Goal: Download file/media

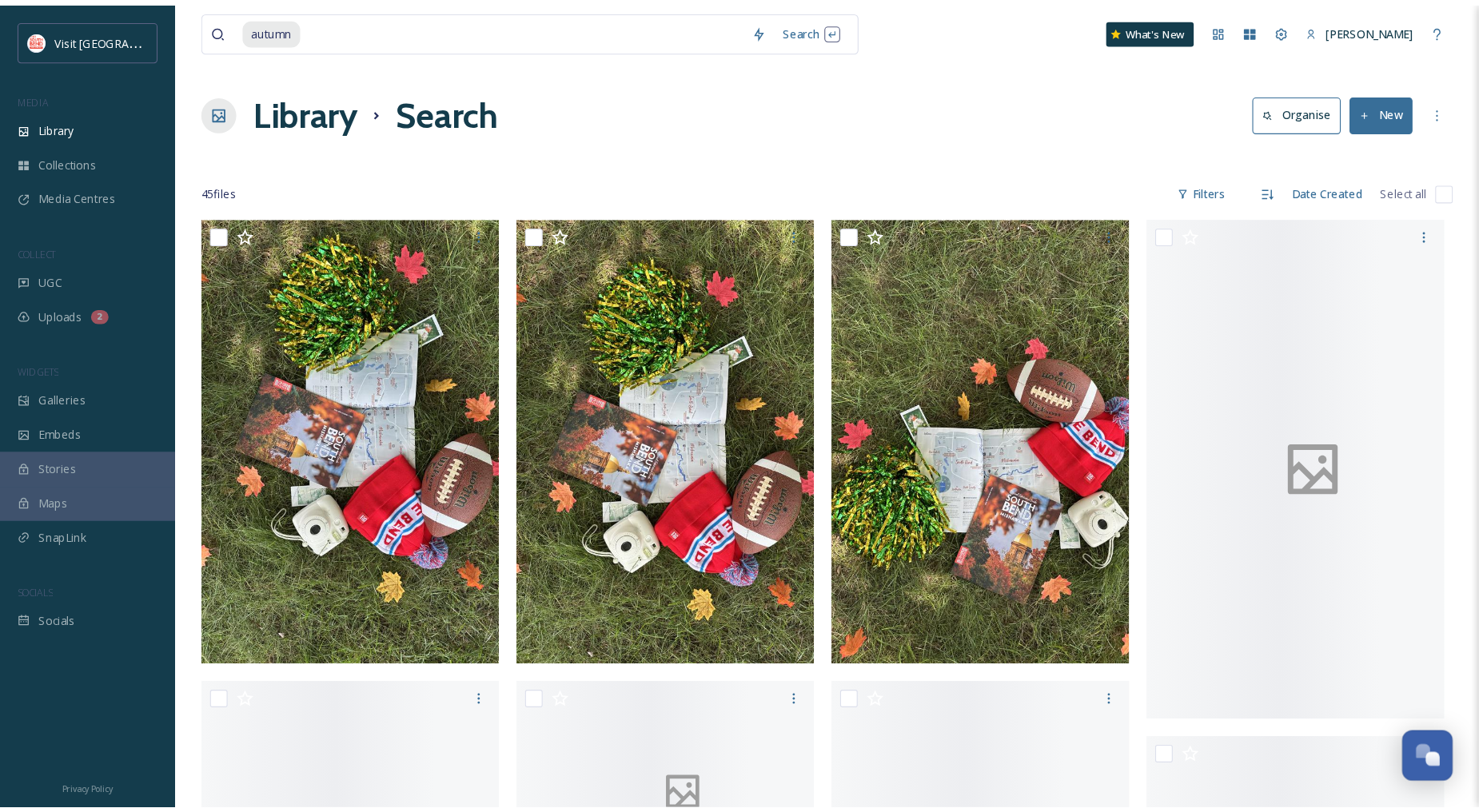
scroll to position [3095, 0]
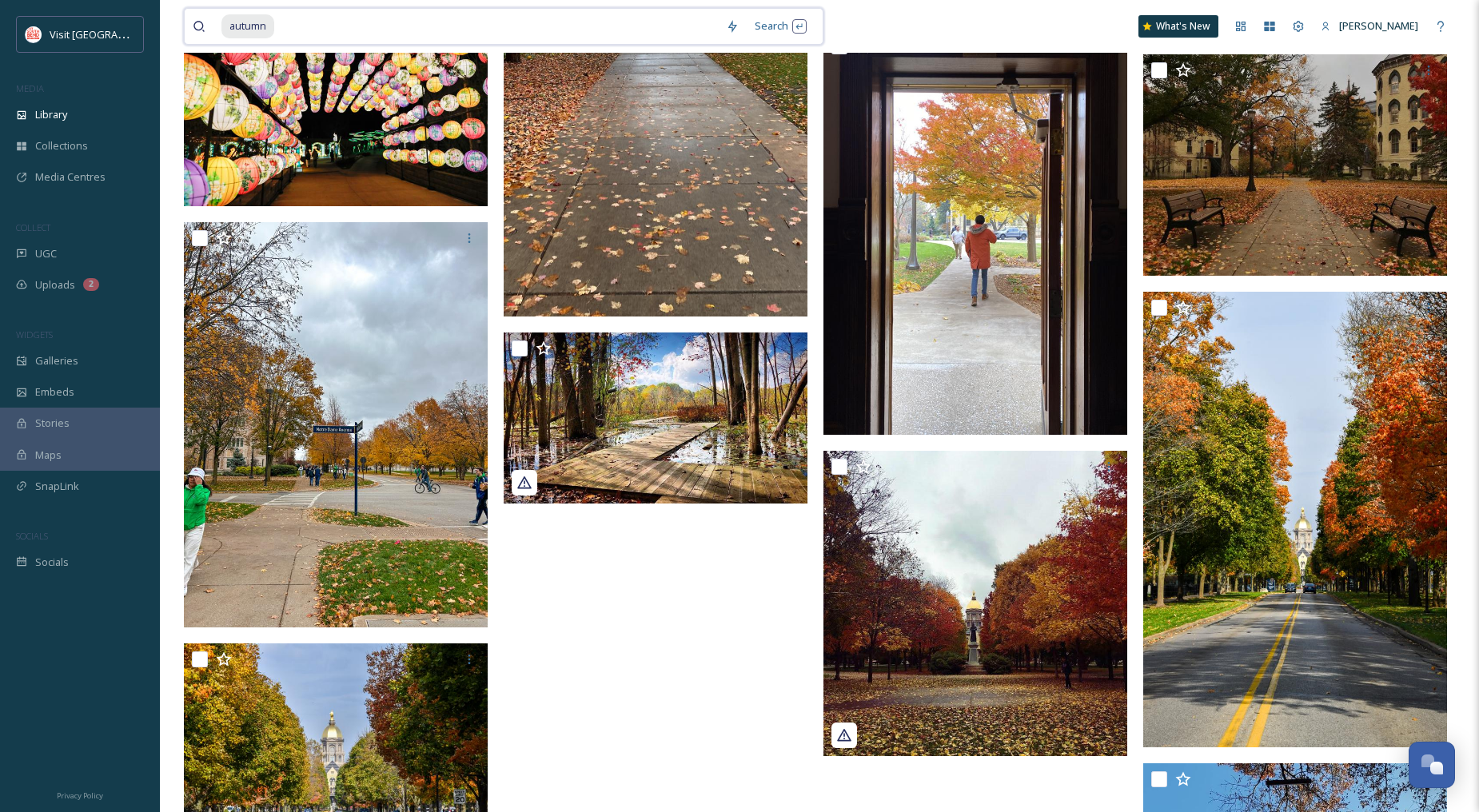
click at [281, 32] on input at bounding box center [497, 26] width 442 height 35
type input "a"
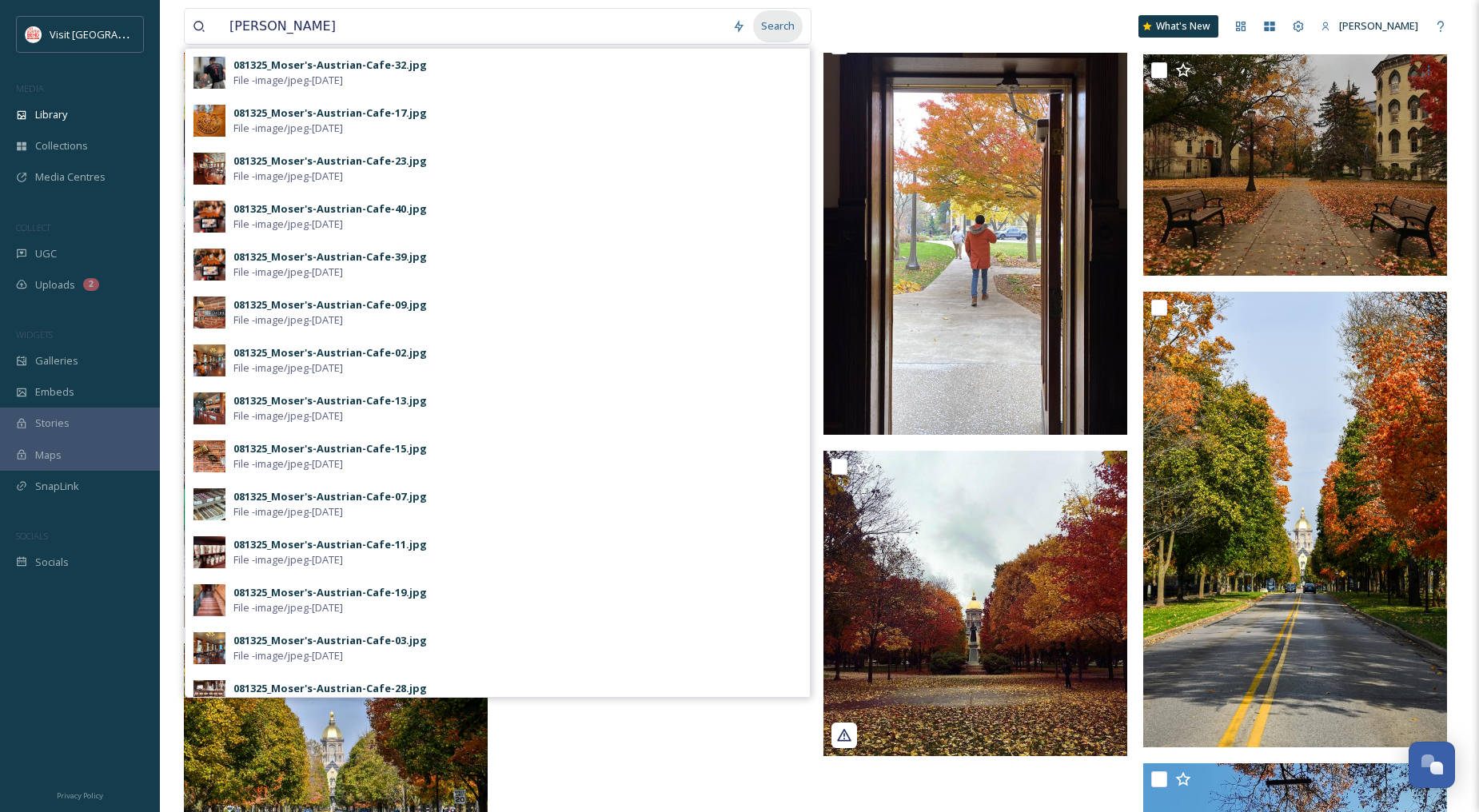
click at [769, 27] on div "Search" at bounding box center [778, 26] width 50 height 32
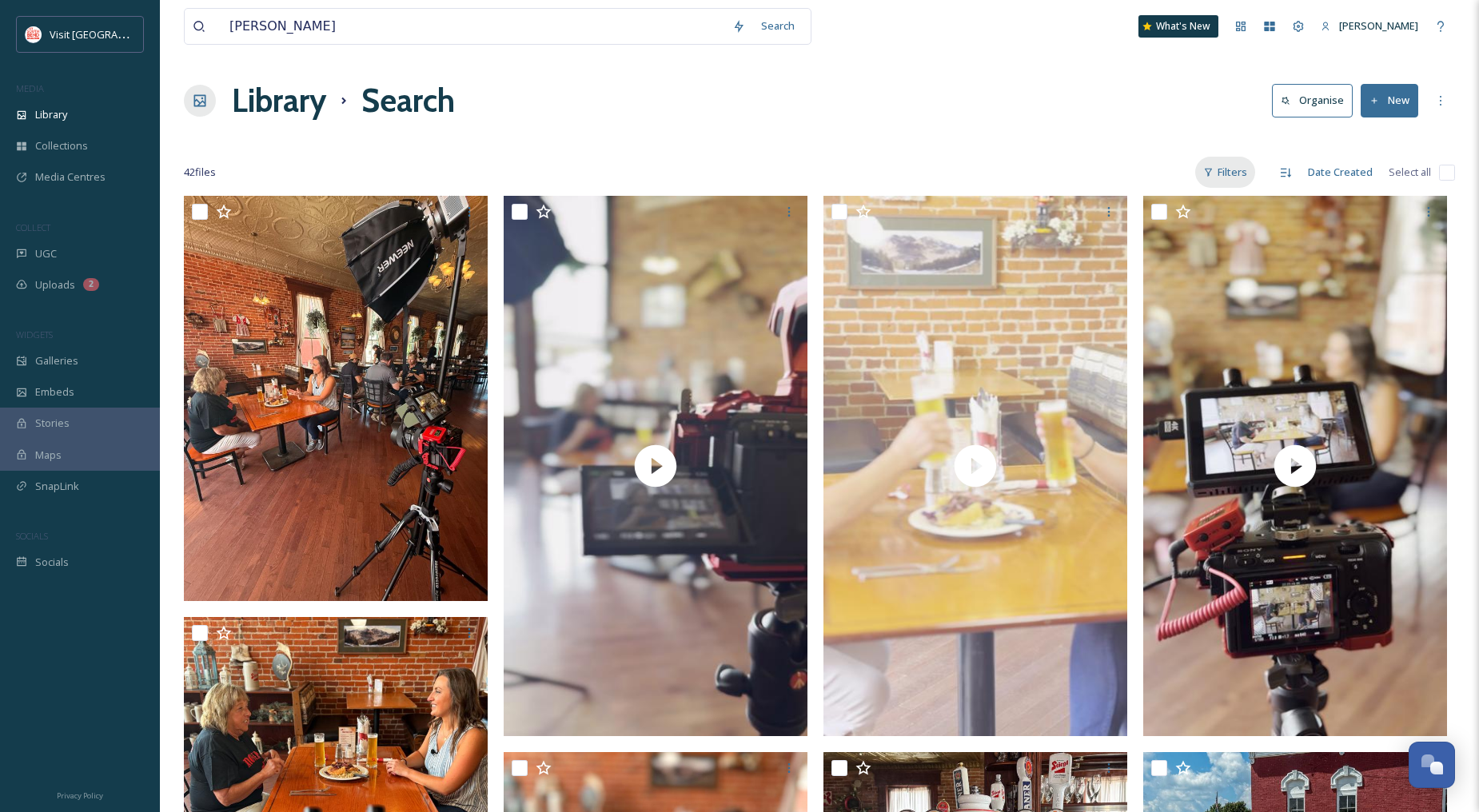
click at [1237, 170] on div "Filters" at bounding box center [1226, 172] width 60 height 32
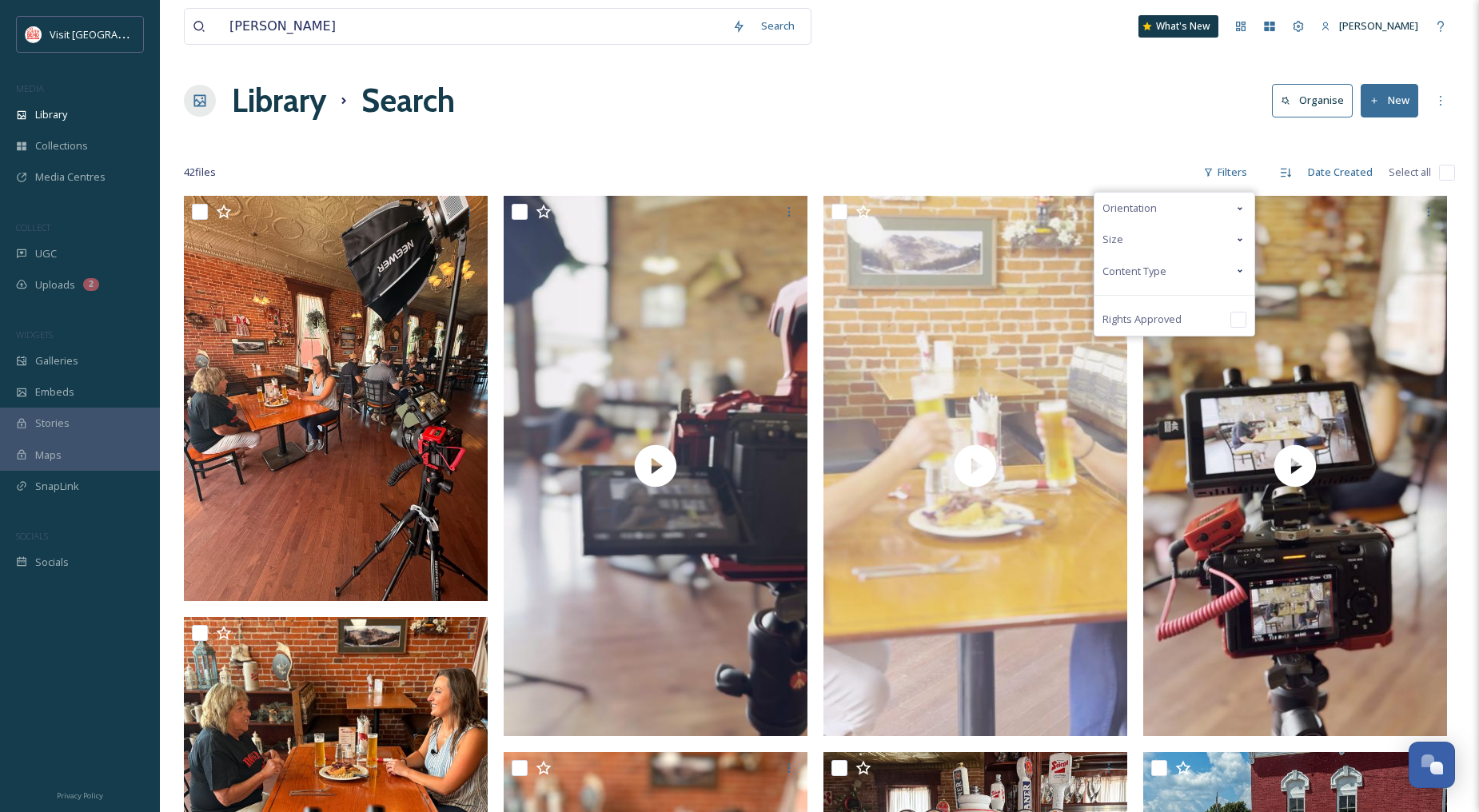
click at [1166, 274] on span "Content Type" at bounding box center [1135, 271] width 64 height 15
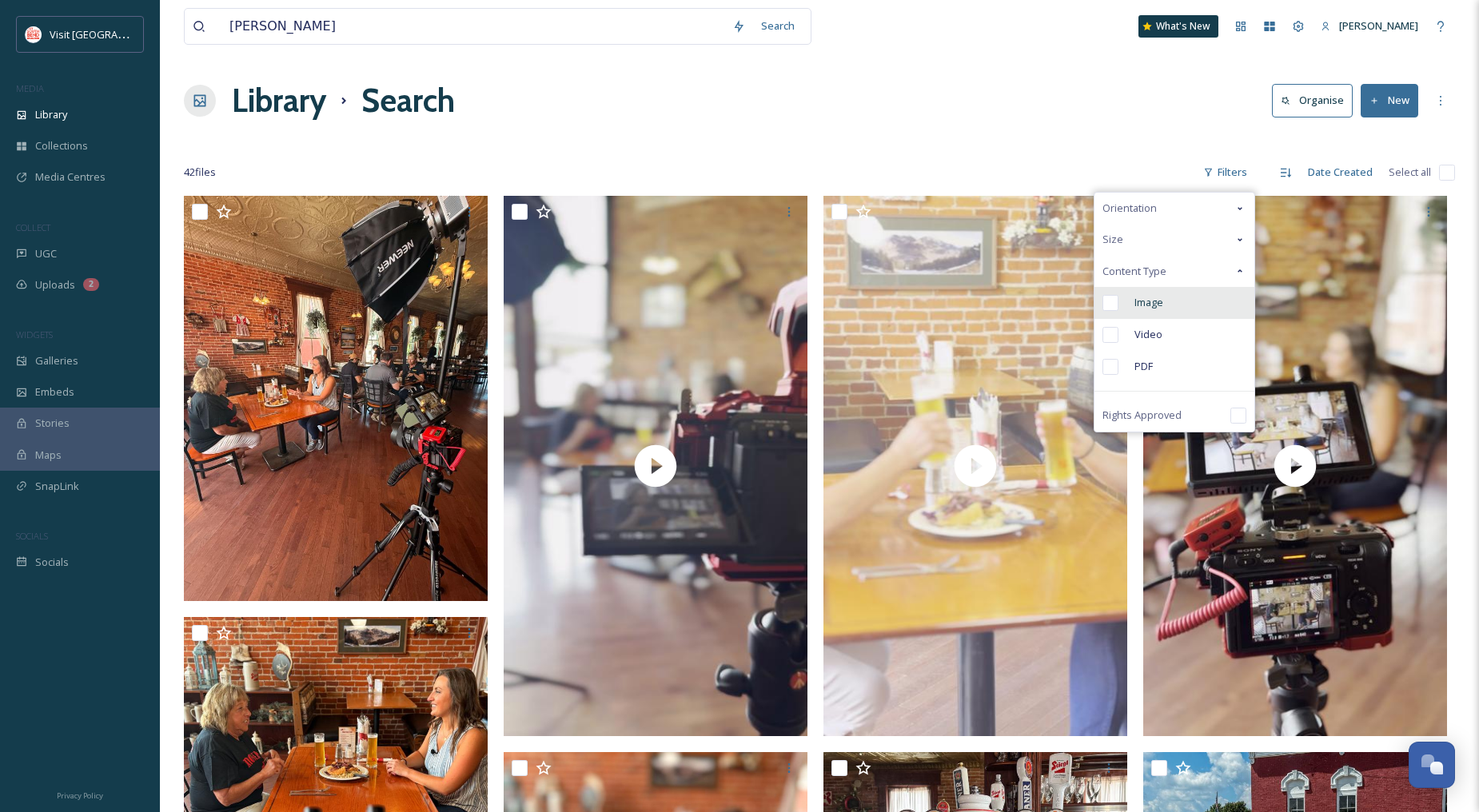
click at [1163, 295] on span "Image" at bounding box center [1149, 303] width 29 height 15
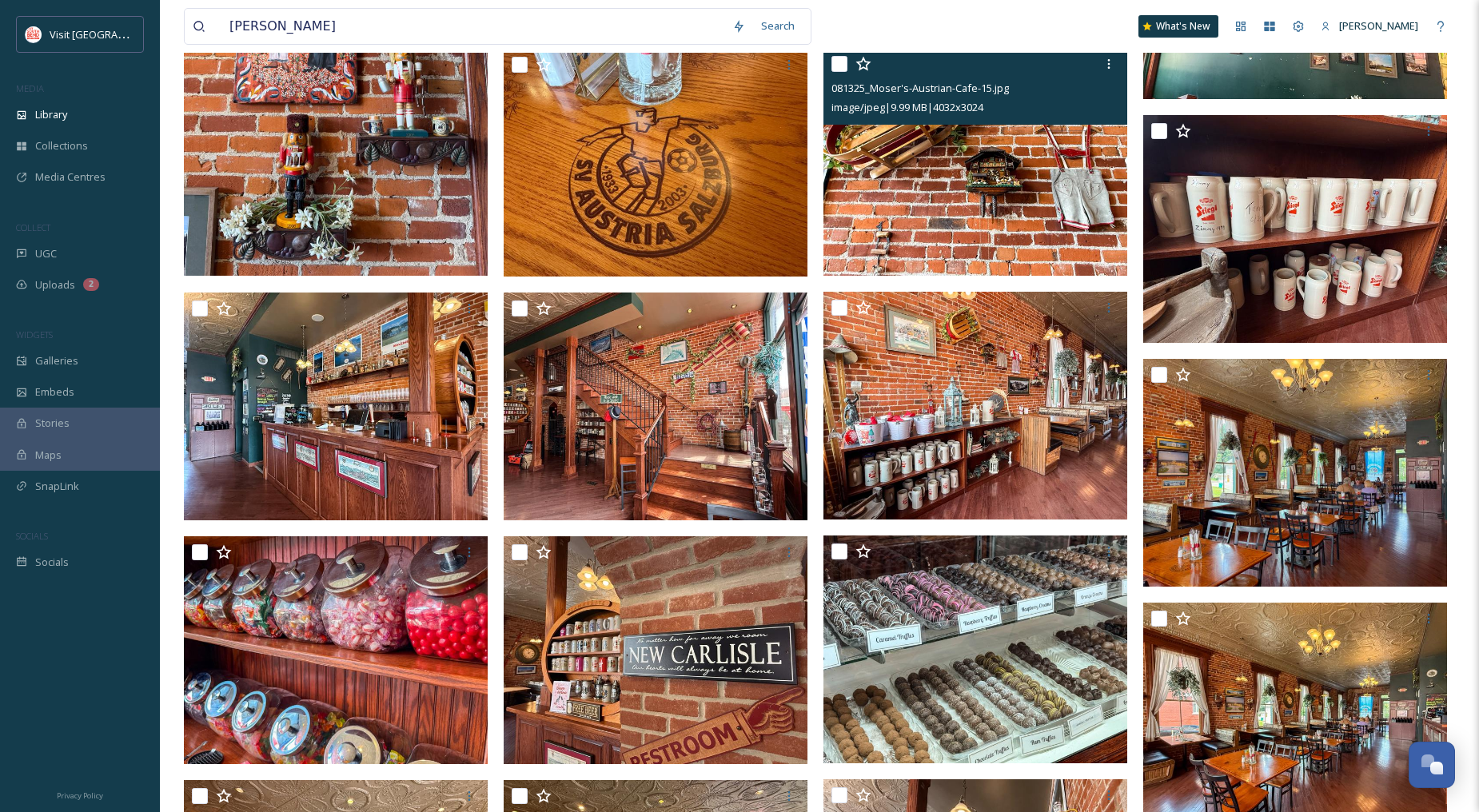
scroll to position [1476, 0]
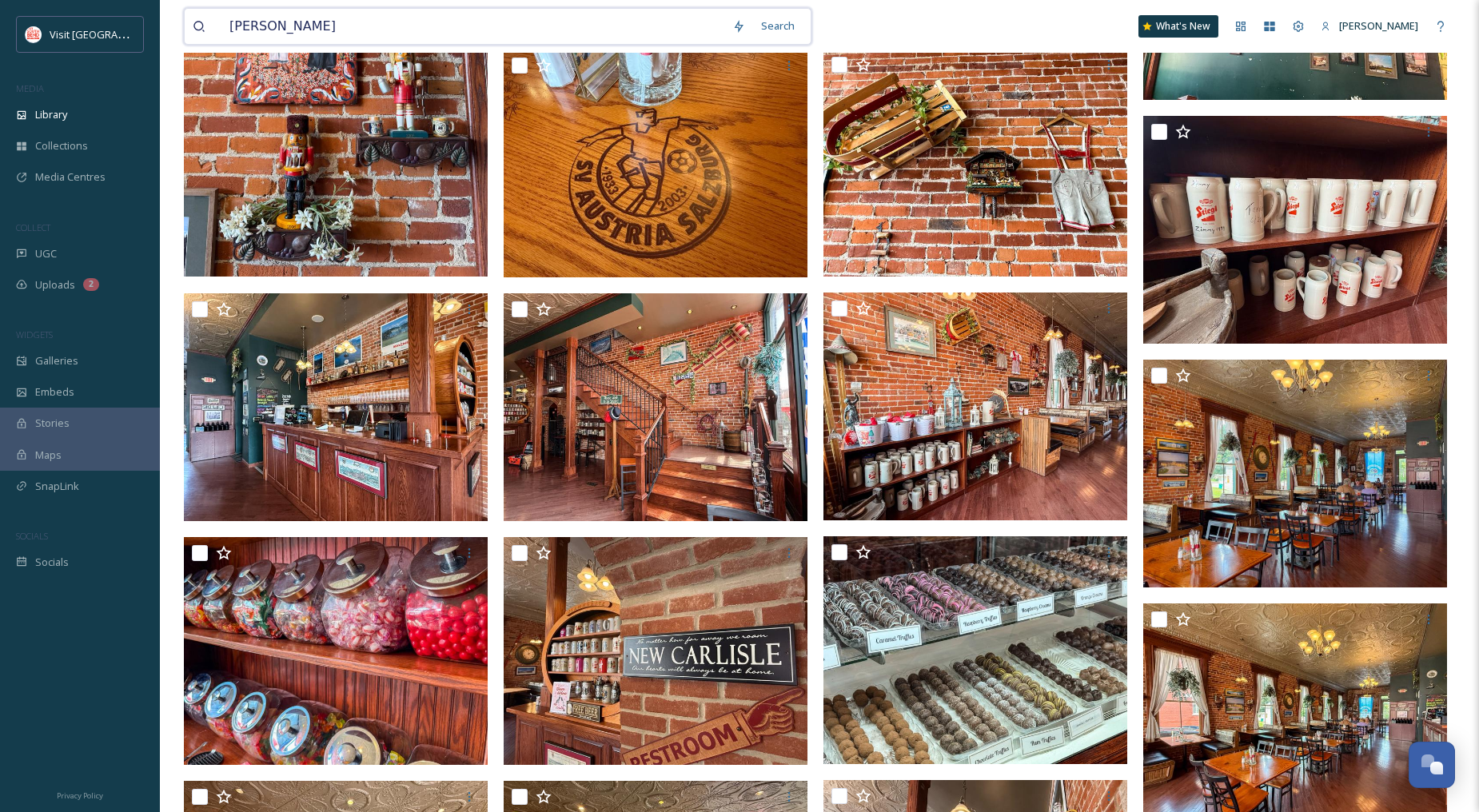
drag, startPoint x: 324, startPoint y: 35, endPoint x: 184, endPoint y: 19, distance: 140.9
click at [184, 19] on div "[PERSON_NAME] Search" at bounding box center [498, 26] width 628 height 36
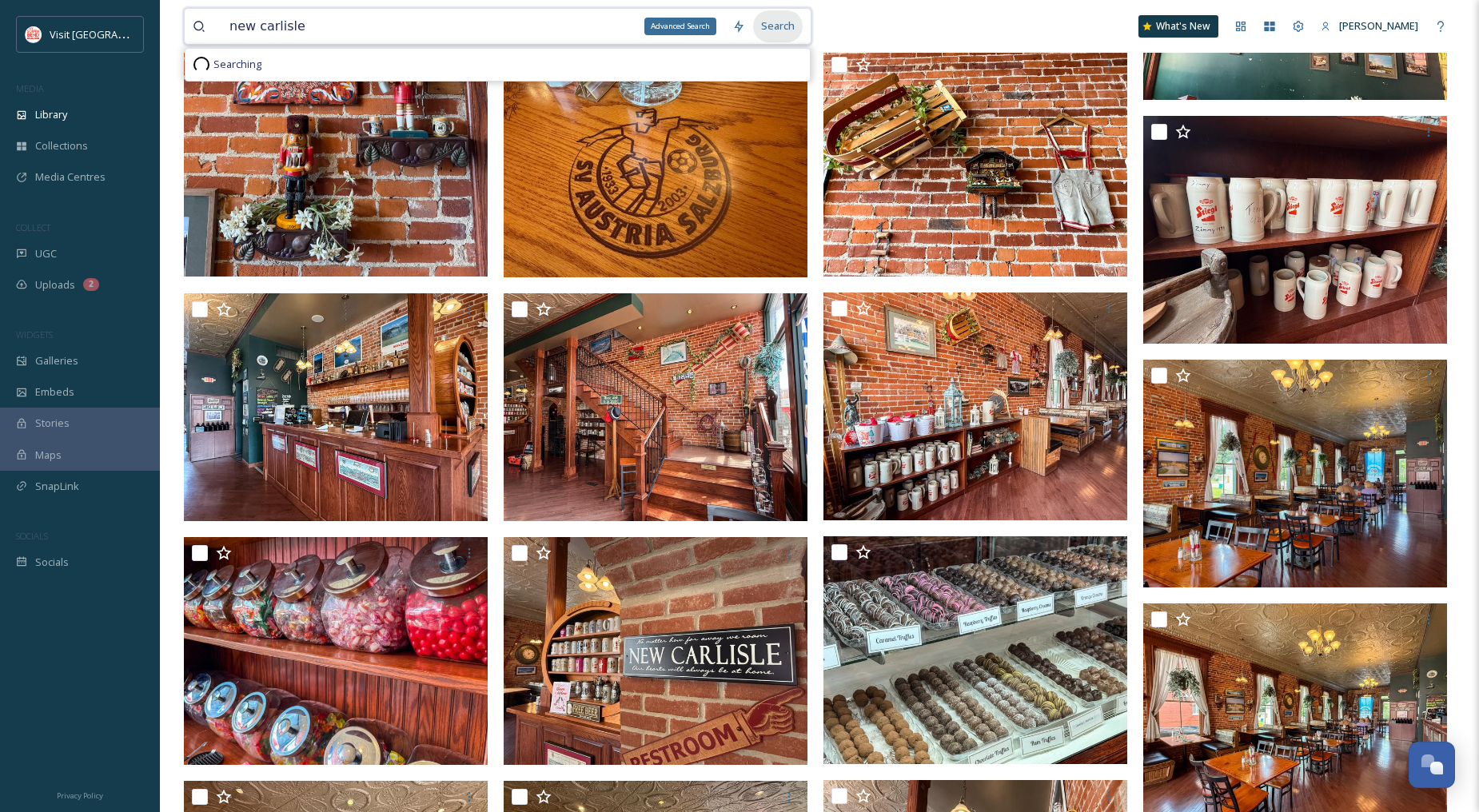
type input "new carlisle"
click at [782, 27] on div "Search" at bounding box center [778, 26] width 50 height 32
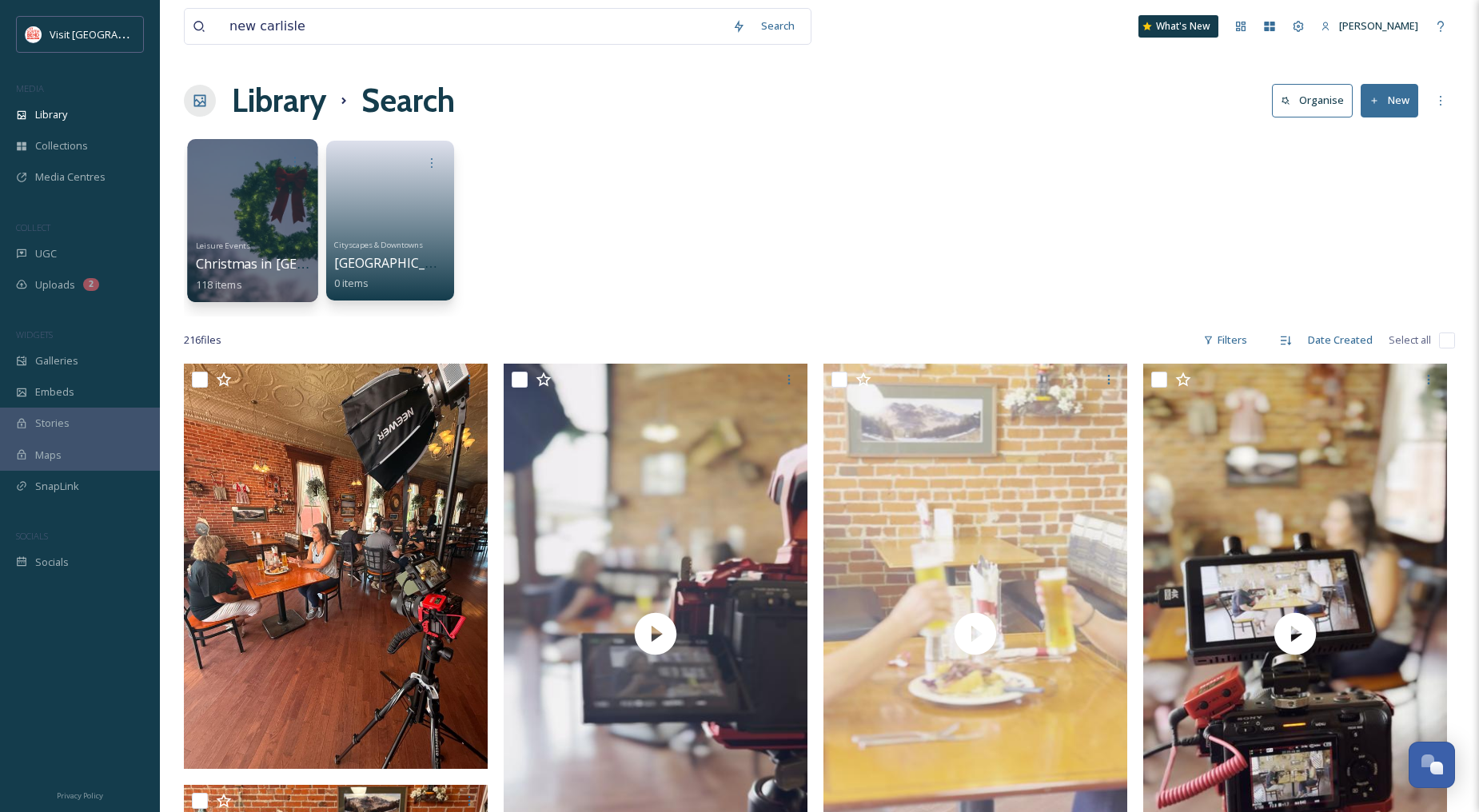
click at [236, 208] on div at bounding box center [252, 220] width 130 height 163
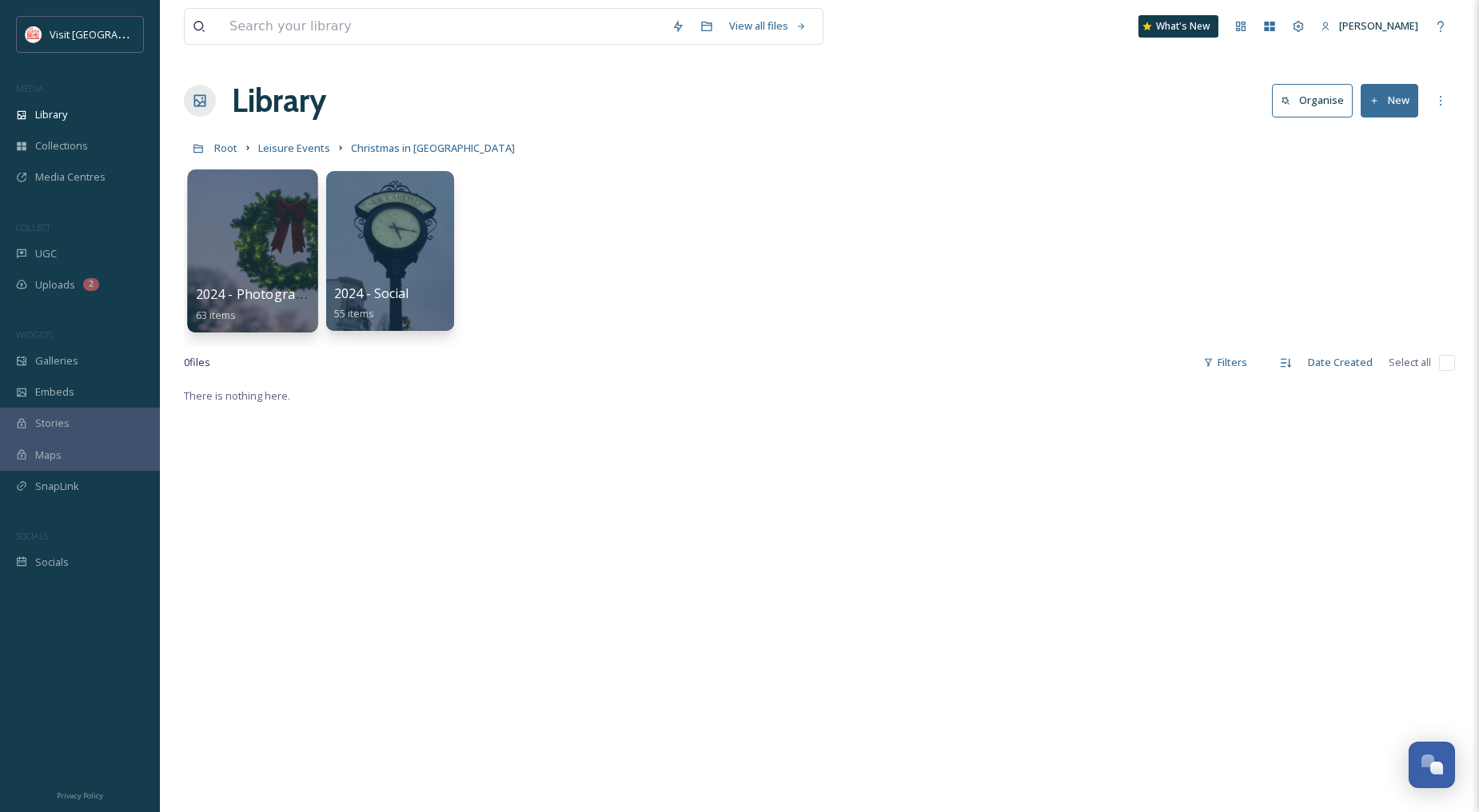
click at [262, 226] on div at bounding box center [252, 251] width 130 height 163
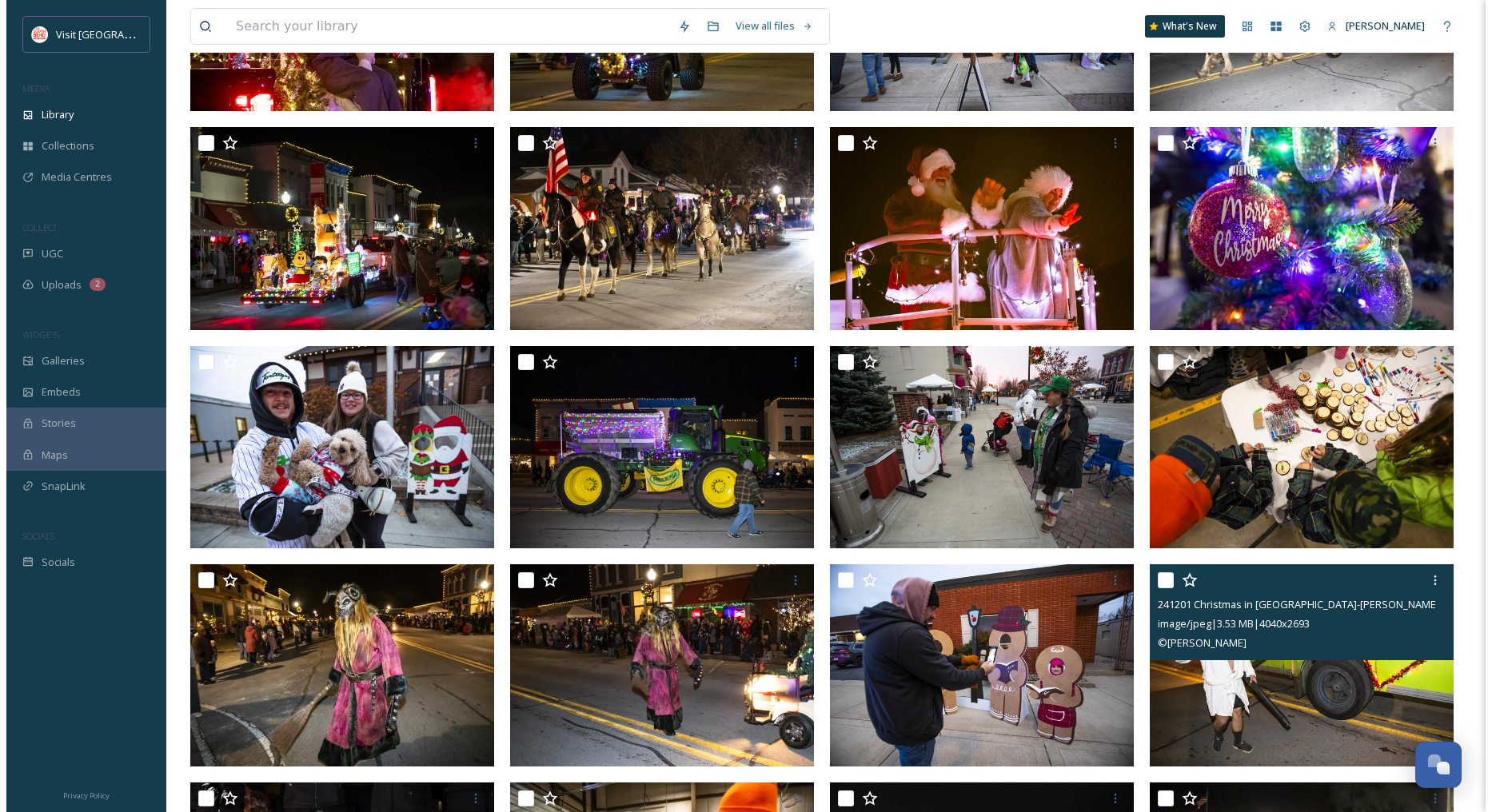
scroll to position [1776, 0]
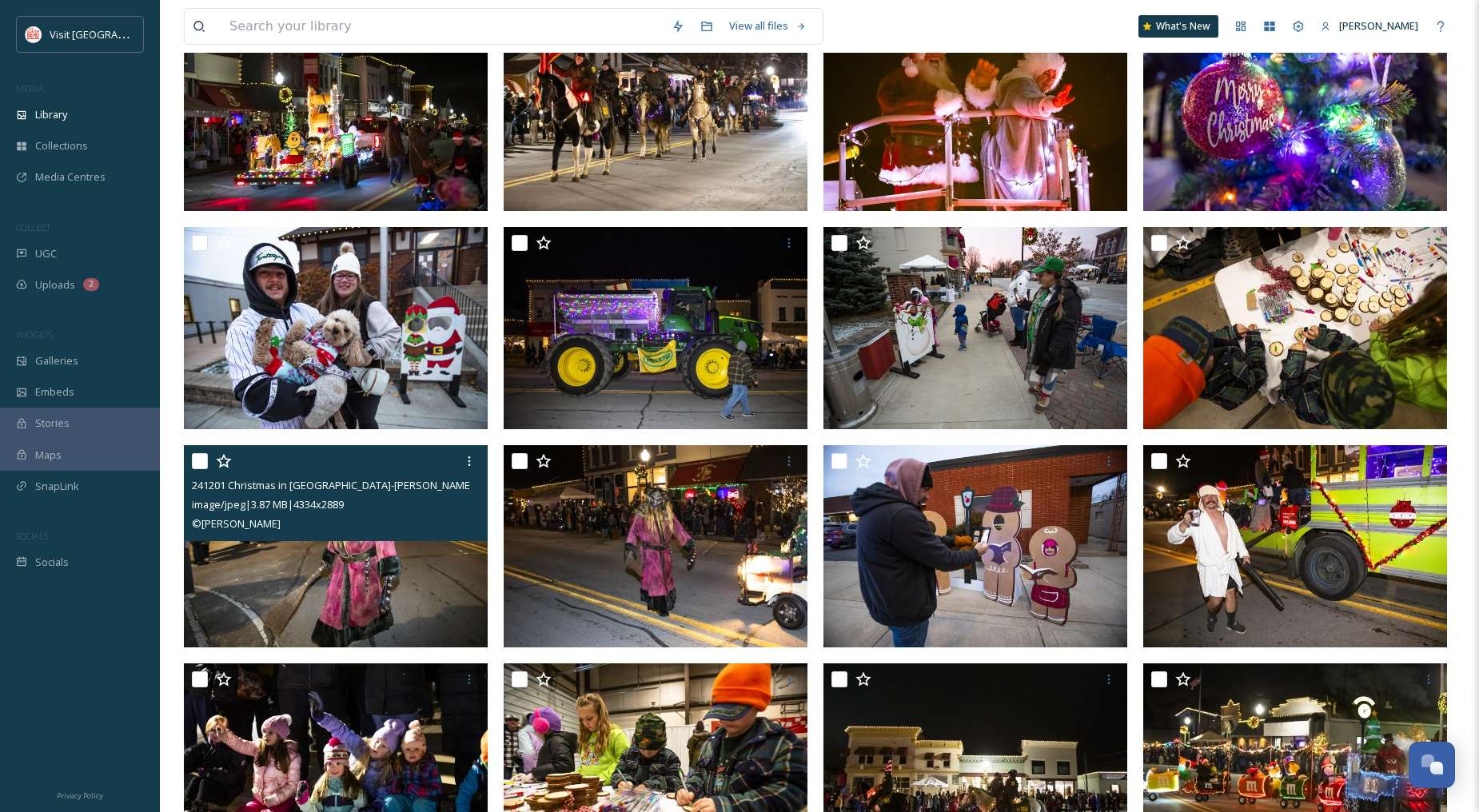
click at [427, 564] on img at bounding box center [336, 546] width 304 height 203
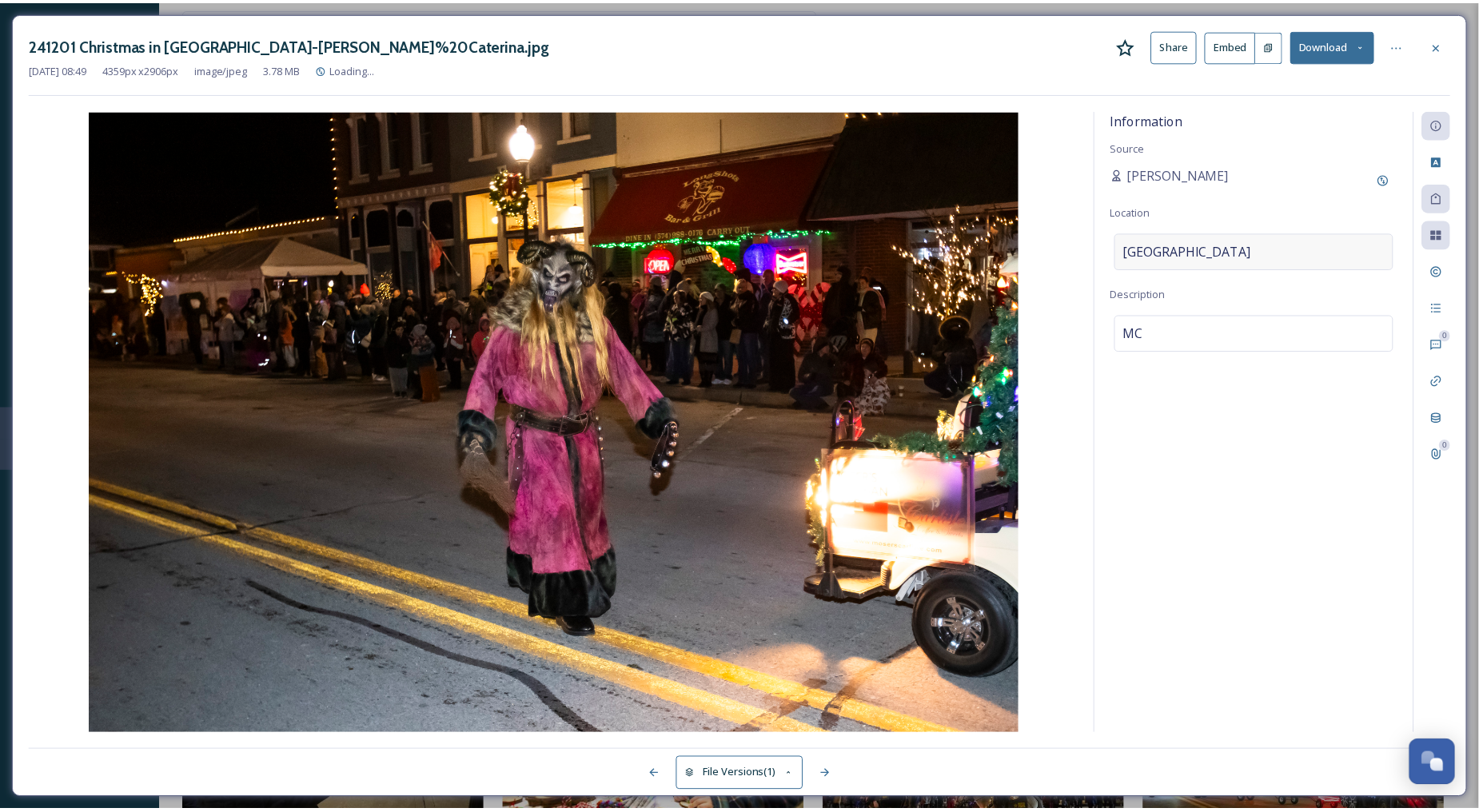
scroll to position [1792, 0]
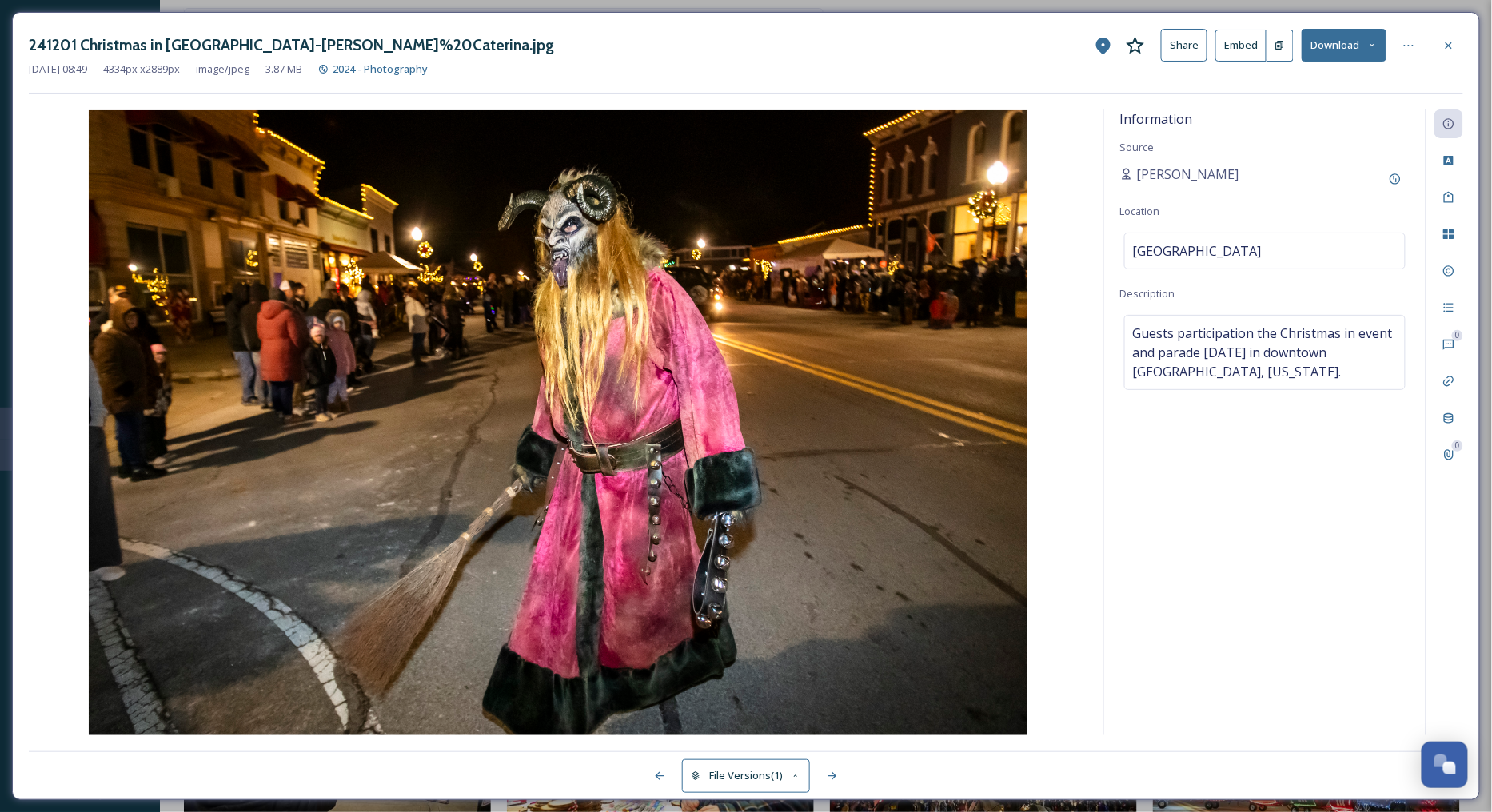
click at [1350, 52] on button "Download" at bounding box center [1343, 45] width 84 height 33
click at [1331, 75] on span "Download Original (4334 x 2889)" at bounding box center [1302, 82] width 152 height 15
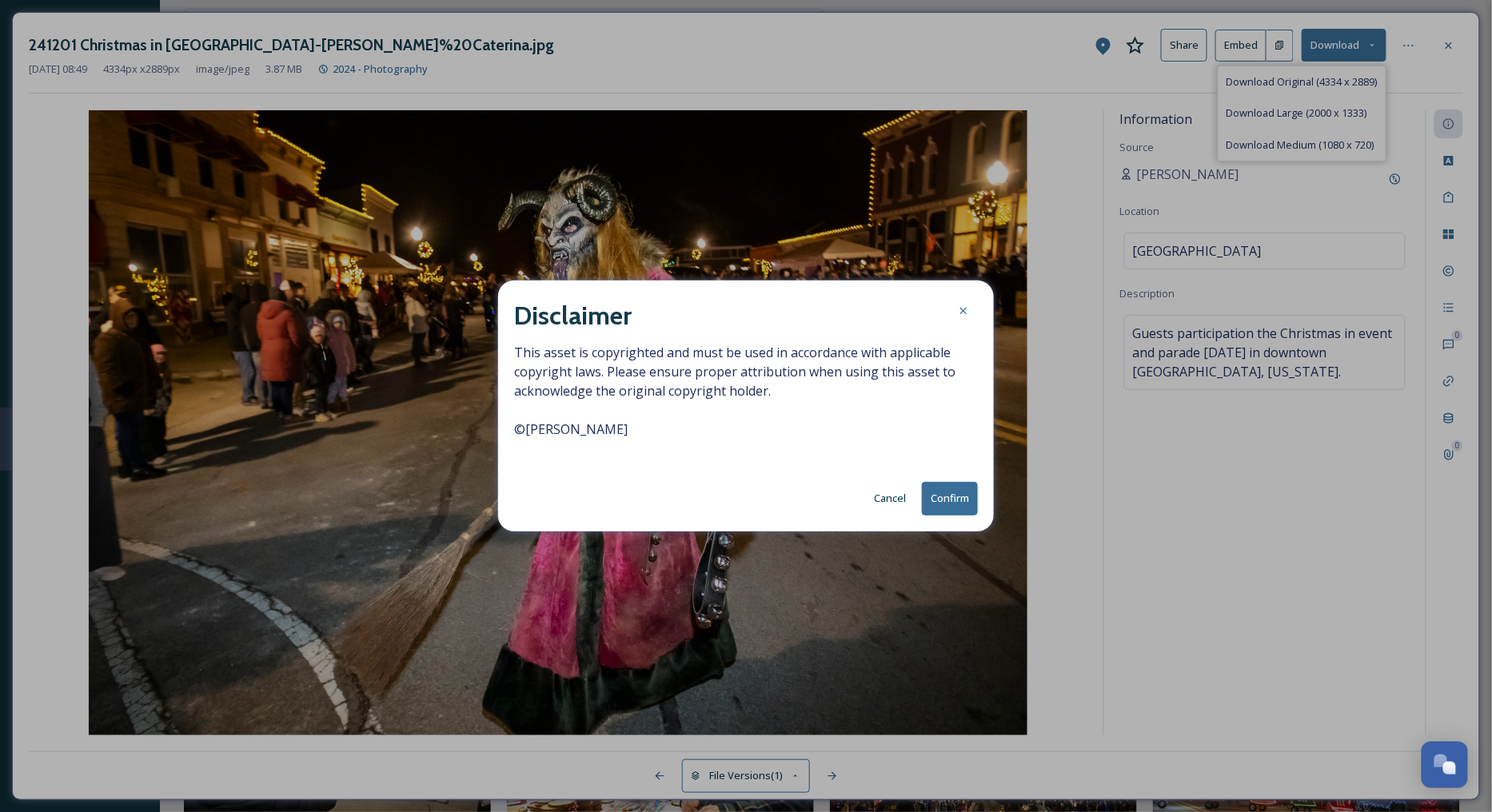
click at [956, 493] on button "Confirm" at bounding box center [949, 499] width 56 height 33
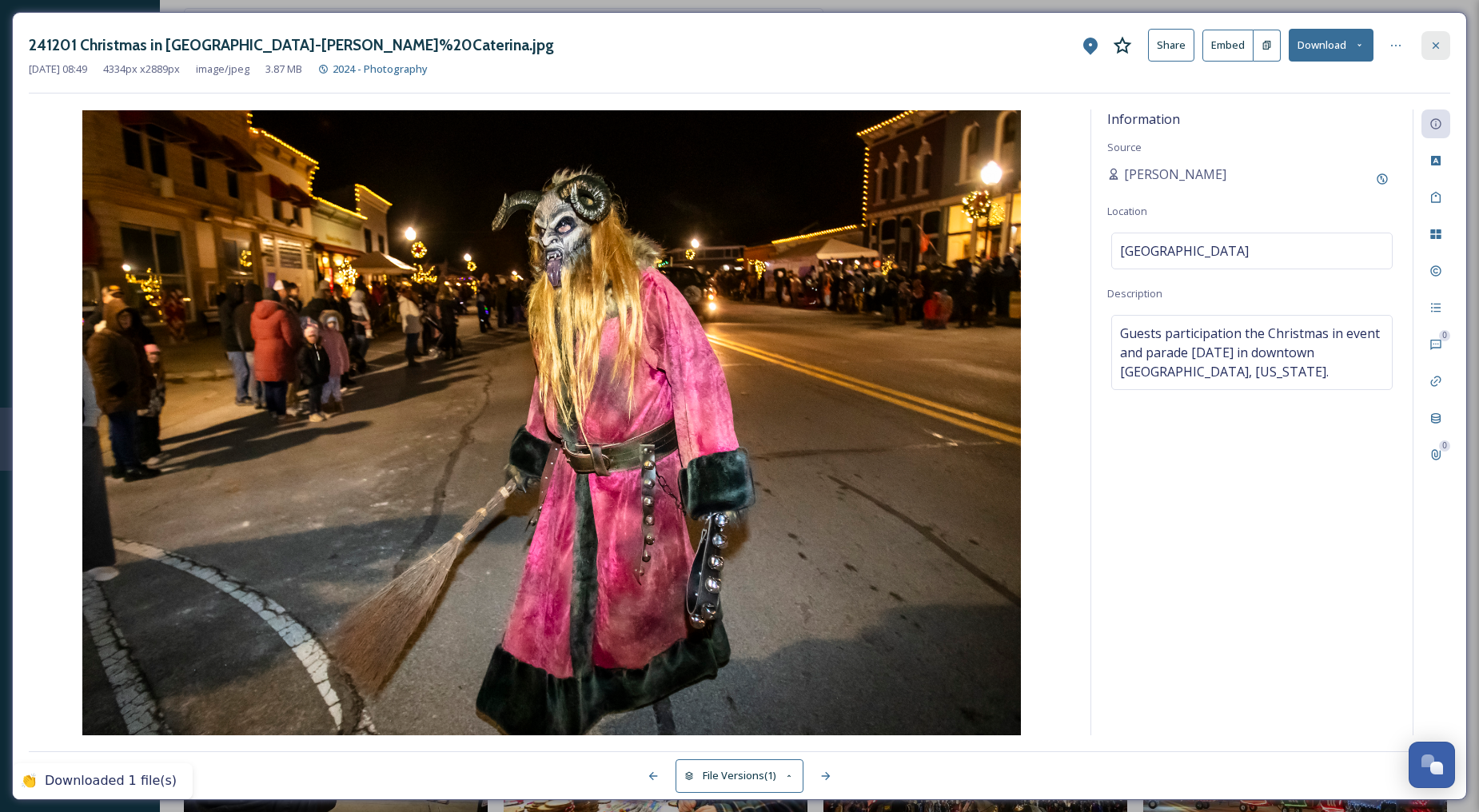
click at [1350, 46] on div at bounding box center [1436, 46] width 29 height 29
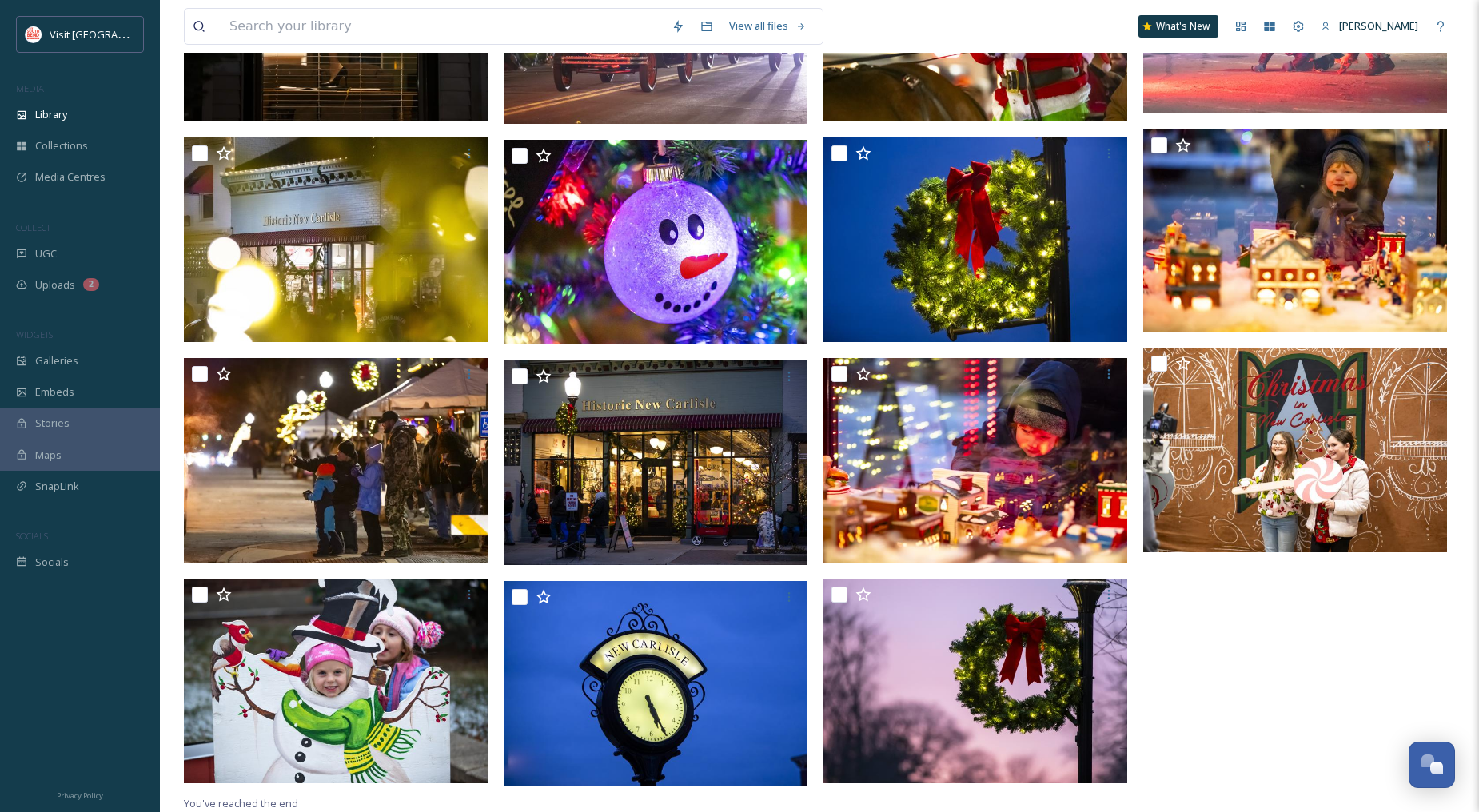
scroll to position [2981, 0]
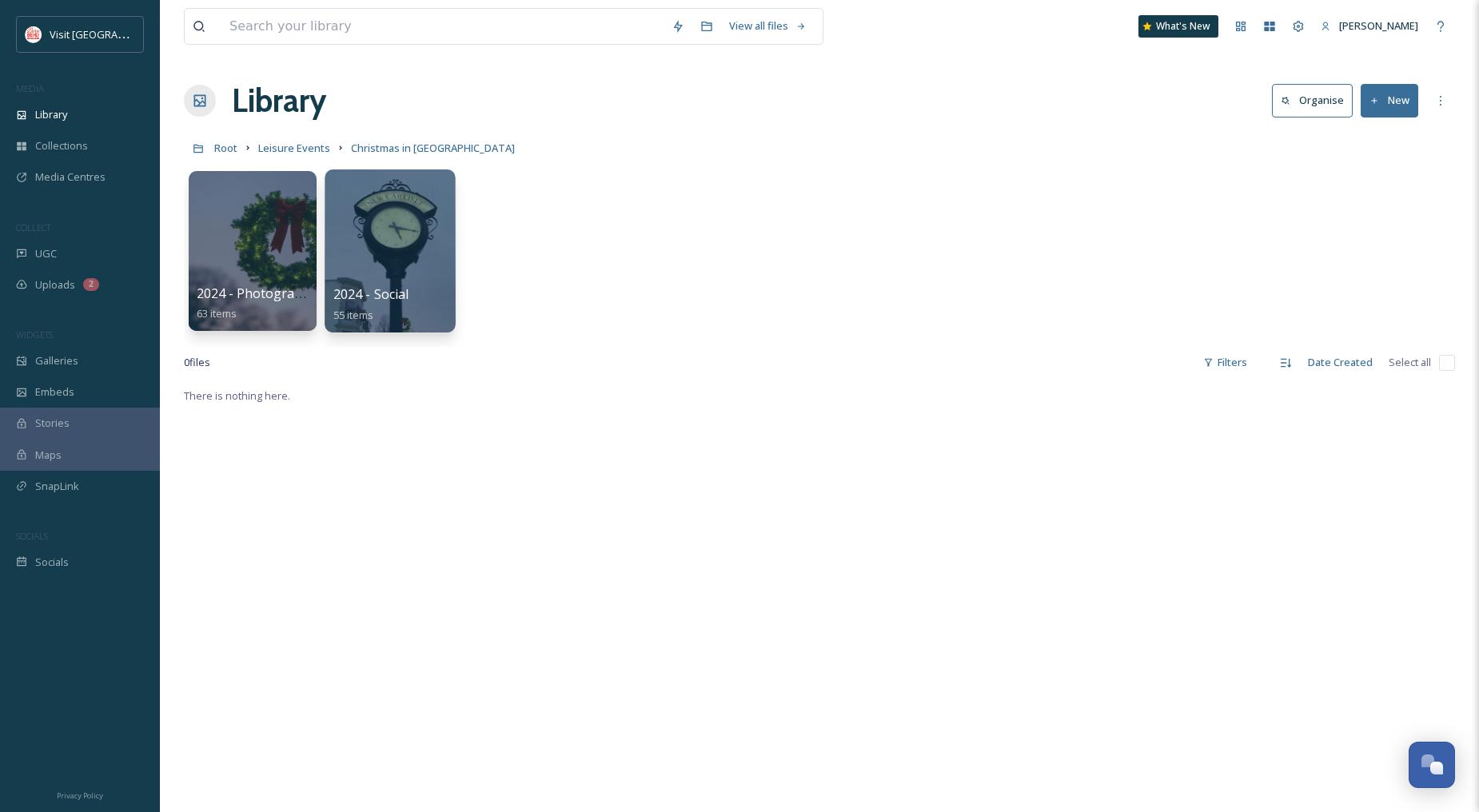
drag, startPoint x: 456, startPoint y: 292, endPoint x: 366, endPoint y: 253, distance: 98.1
click at [366, 253] on div at bounding box center [390, 251] width 130 height 163
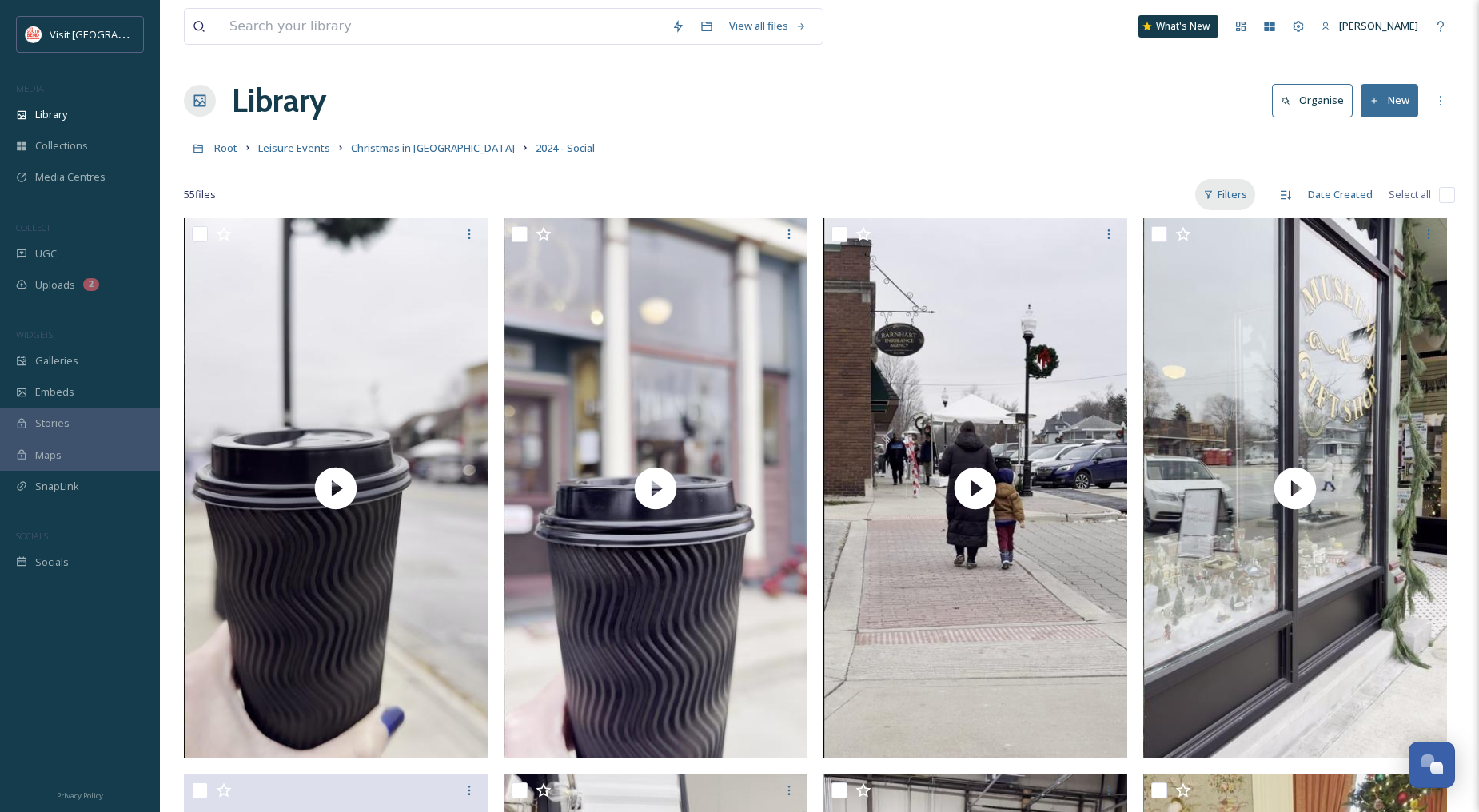
click at [1236, 190] on div "Filters" at bounding box center [1226, 195] width 60 height 32
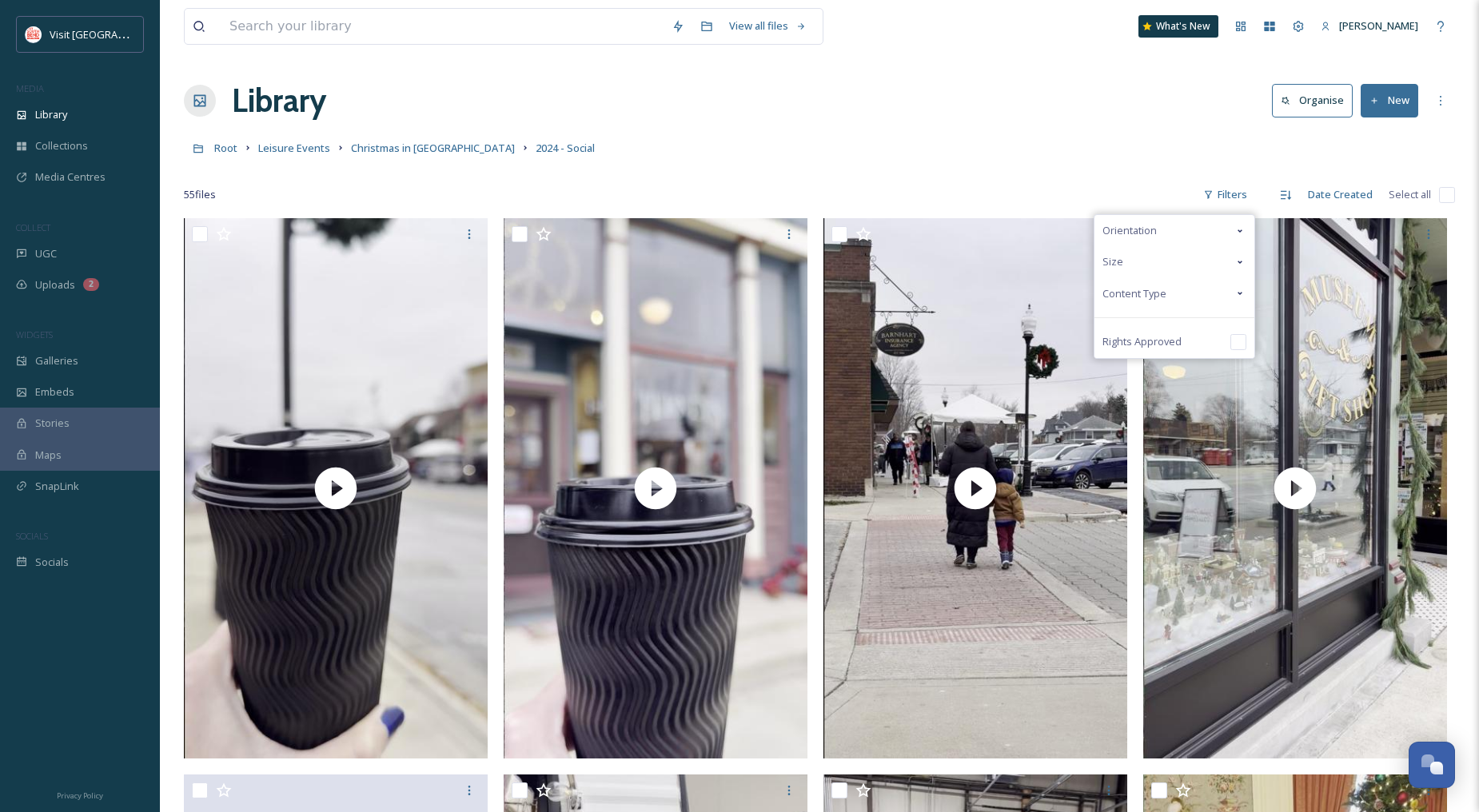
click at [1162, 291] on span "Content Type" at bounding box center [1135, 293] width 64 height 15
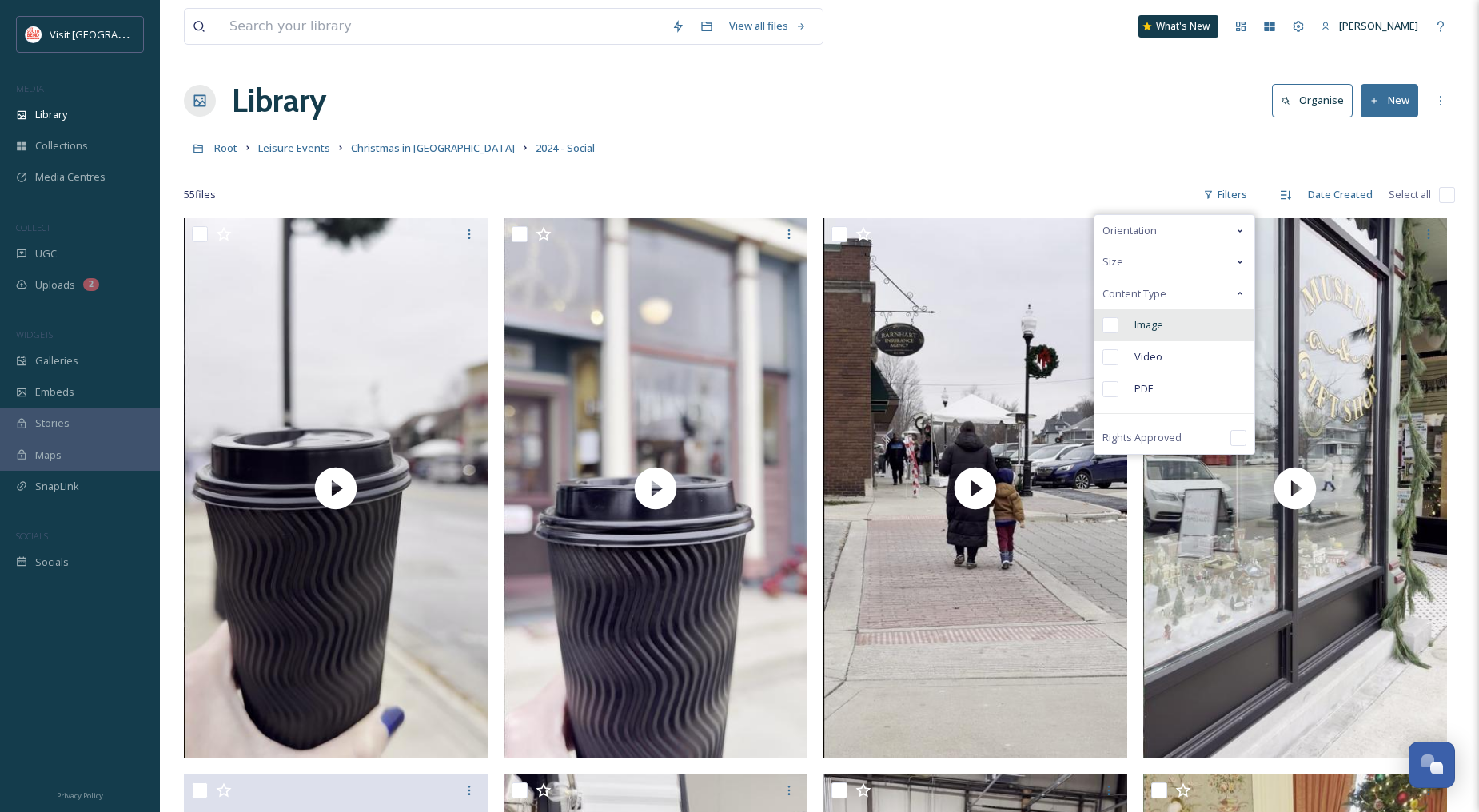
click at [1157, 333] on div "Image" at bounding box center [1174, 325] width 160 height 32
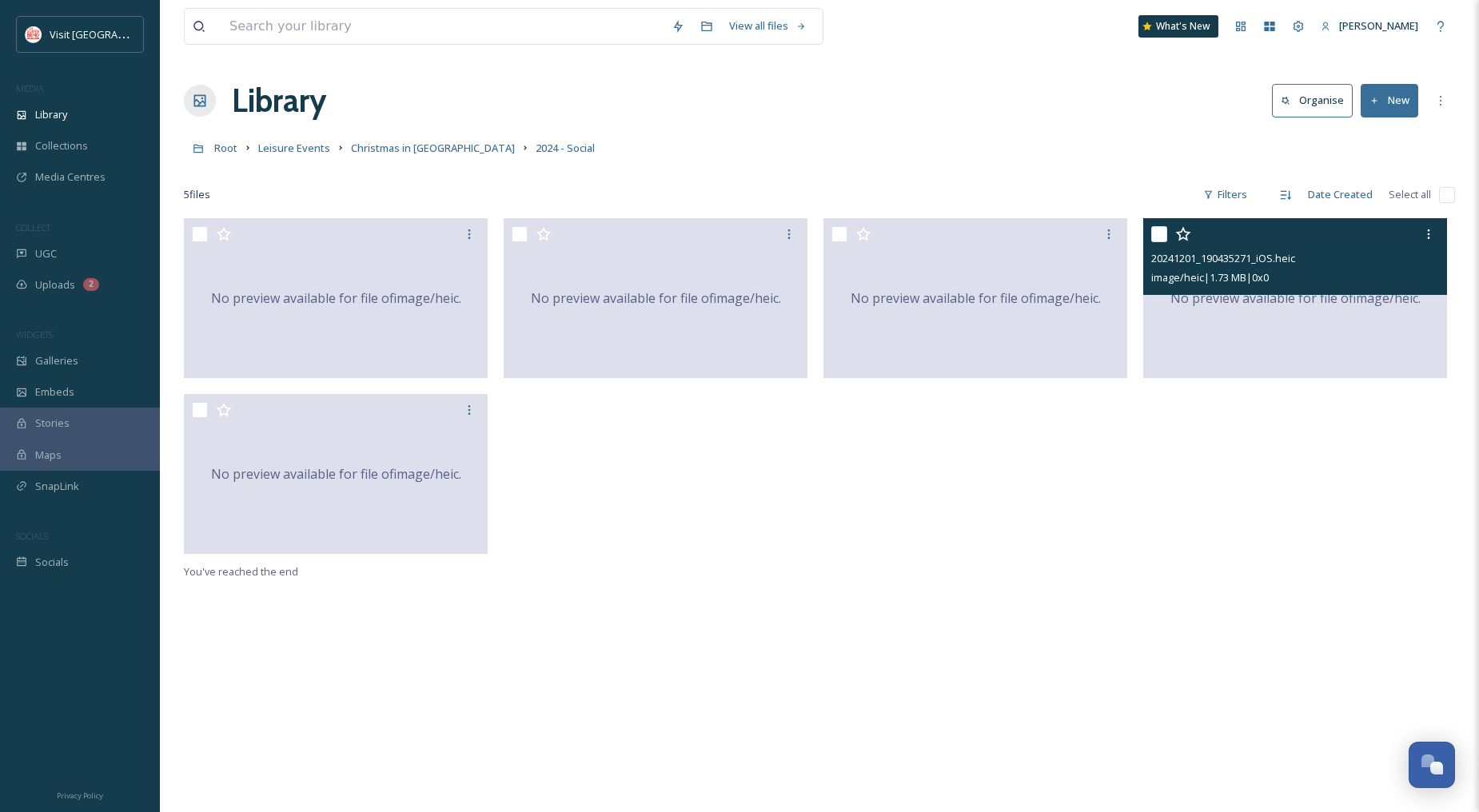
click at [1282, 336] on div "No preview available for file of image/heic ." at bounding box center [1295, 298] width 304 height 160
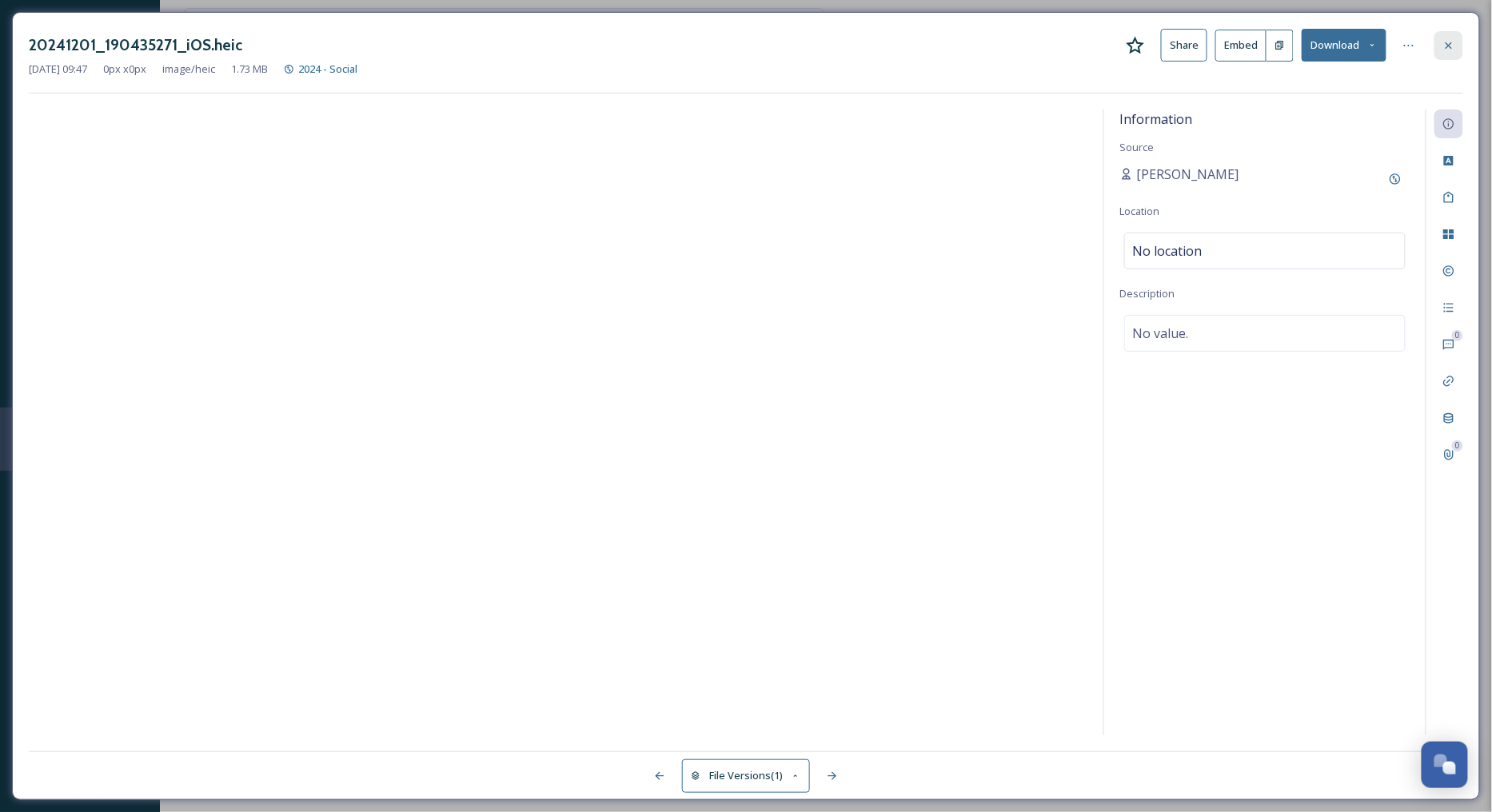
click at [1350, 37] on div at bounding box center [1449, 46] width 29 height 29
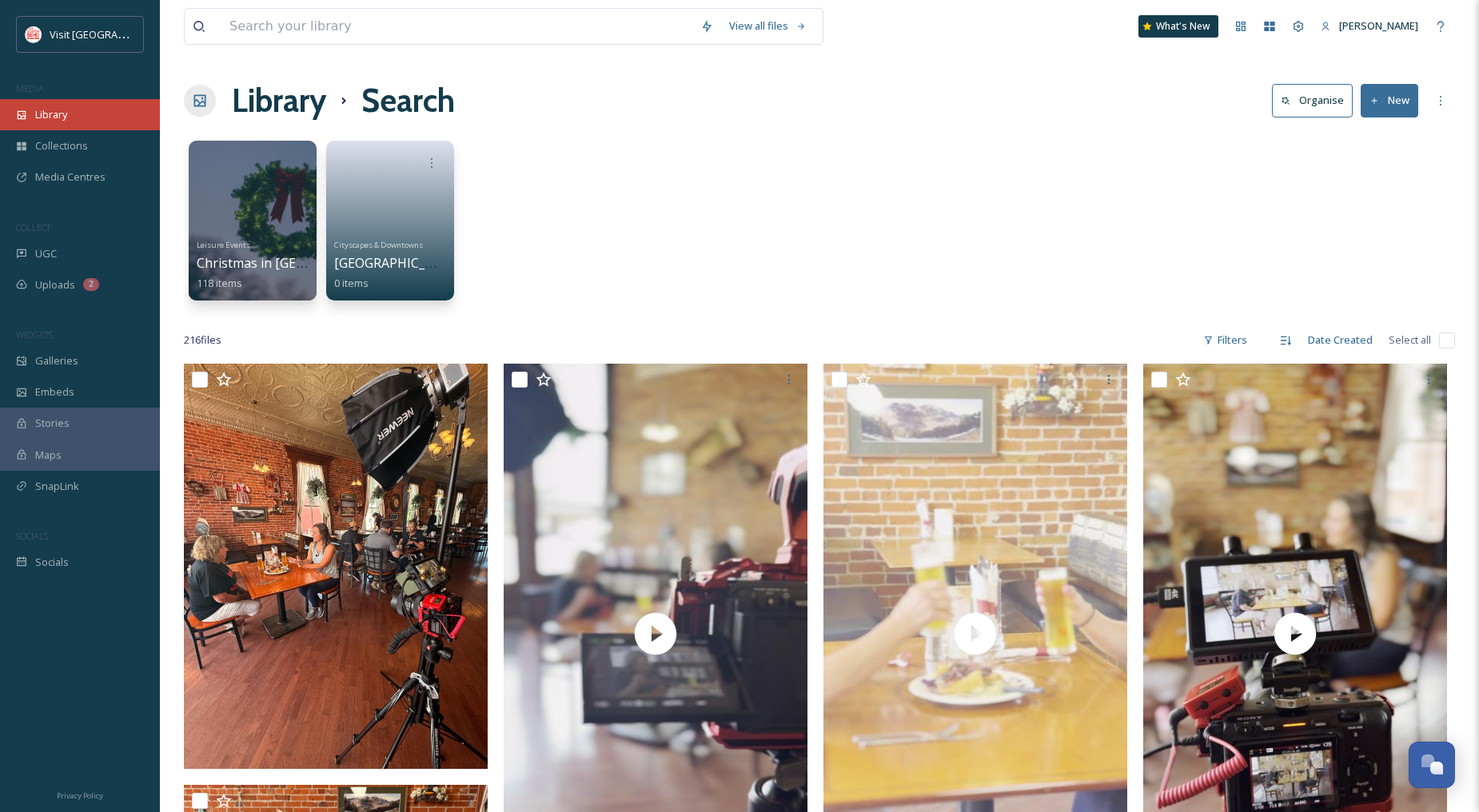
click at [60, 118] on span "Library" at bounding box center [51, 115] width 32 height 15
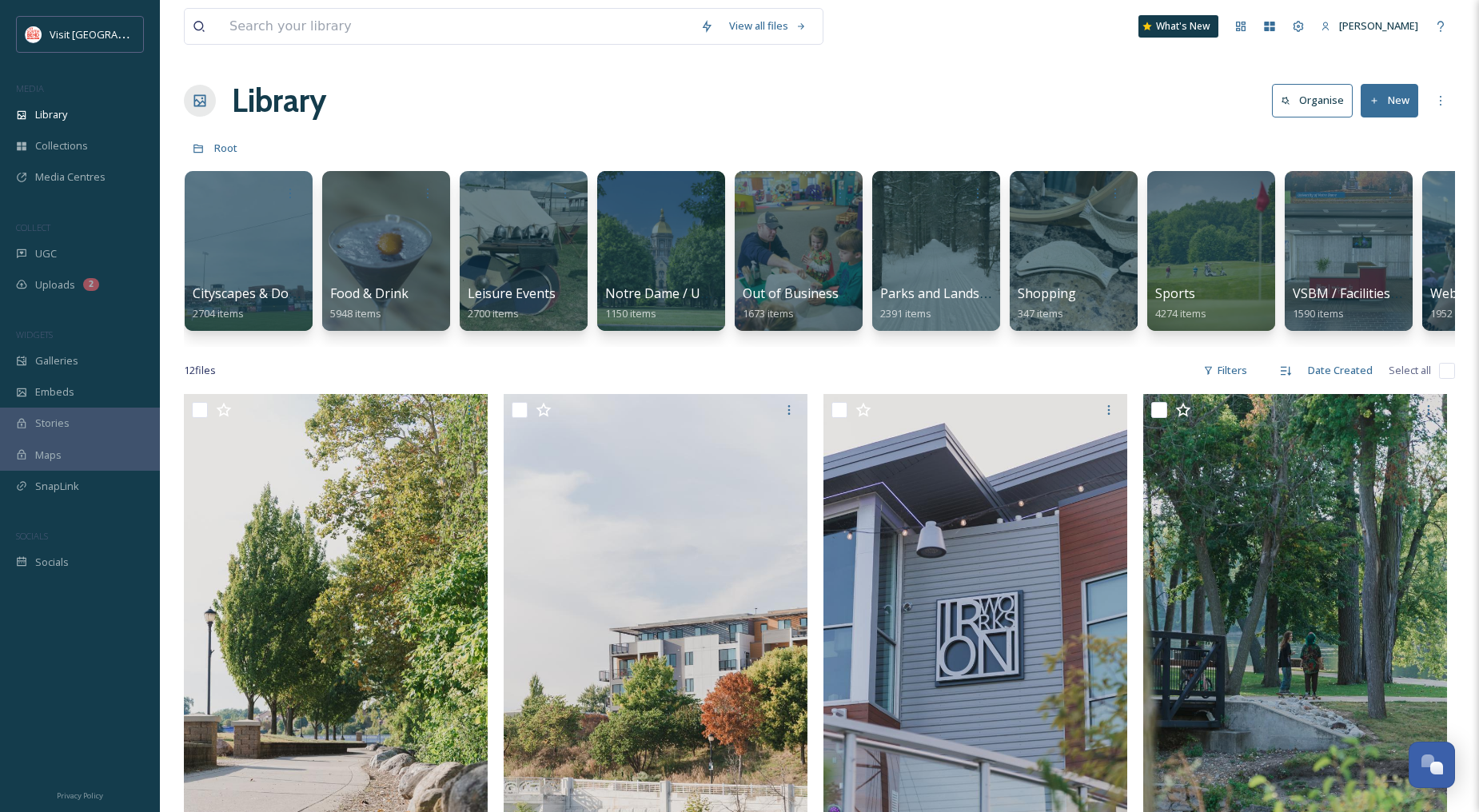
scroll to position [0, 929]
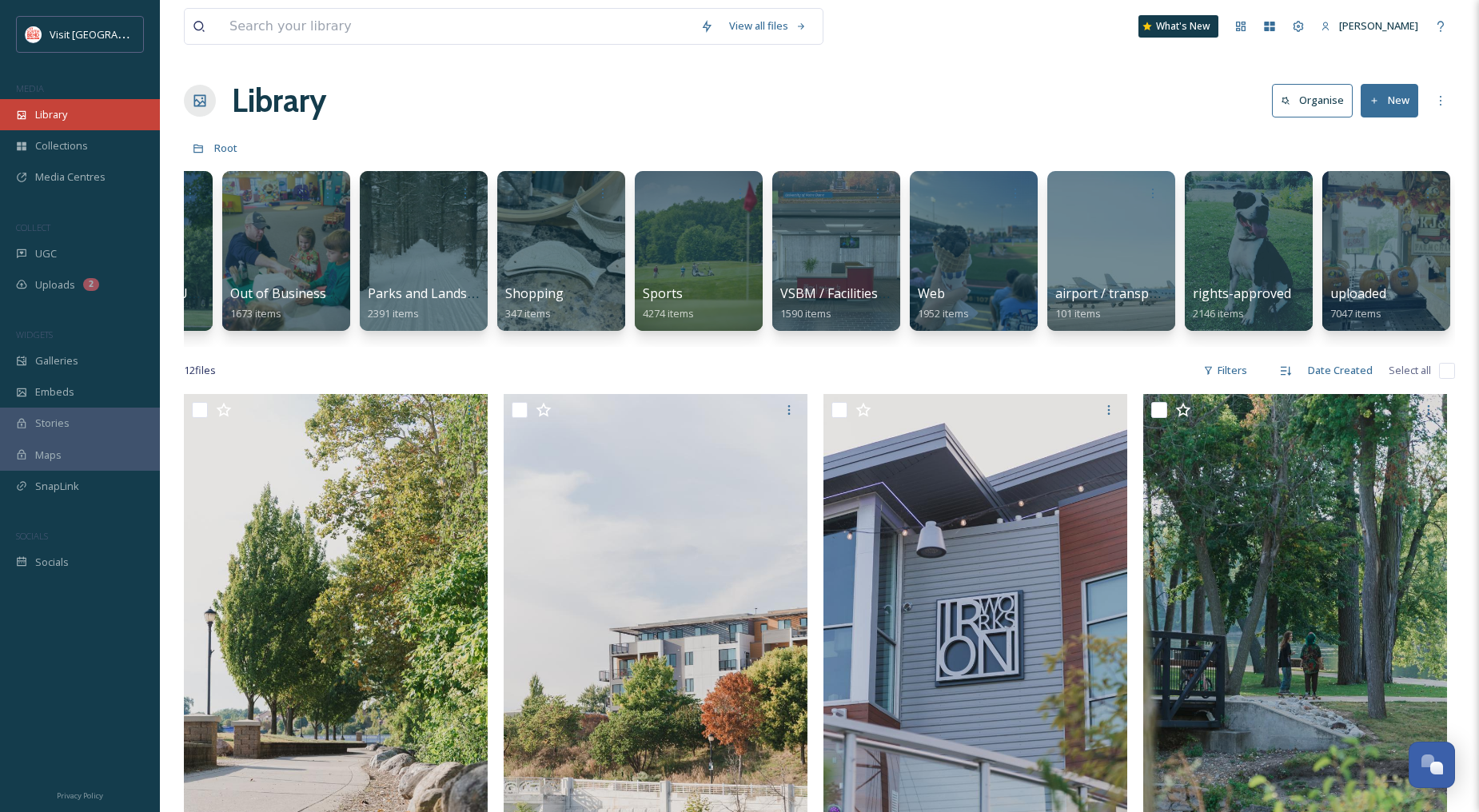
click at [65, 110] on span "Library" at bounding box center [51, 115] width 32 height 15
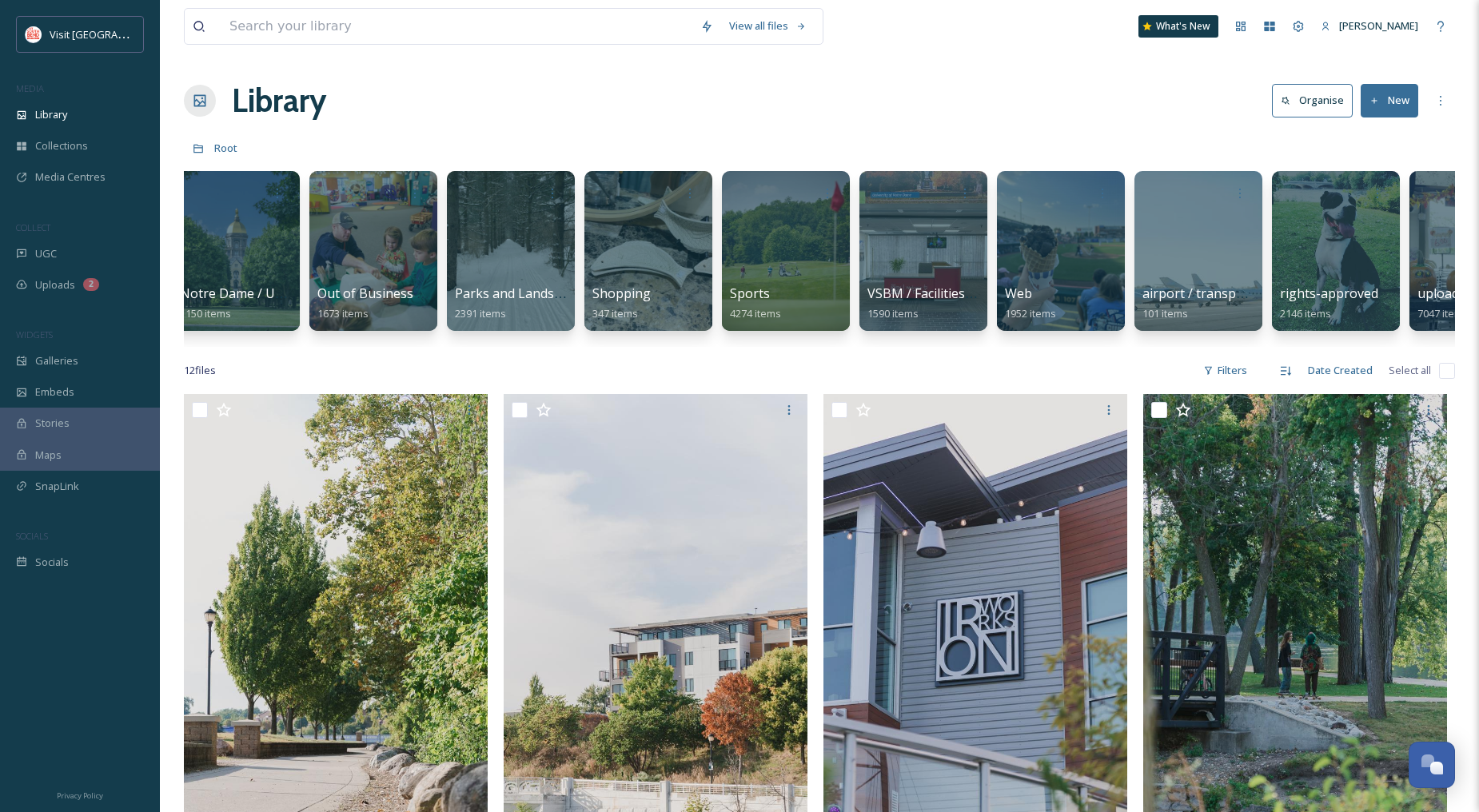
scroll to position [0, 839]
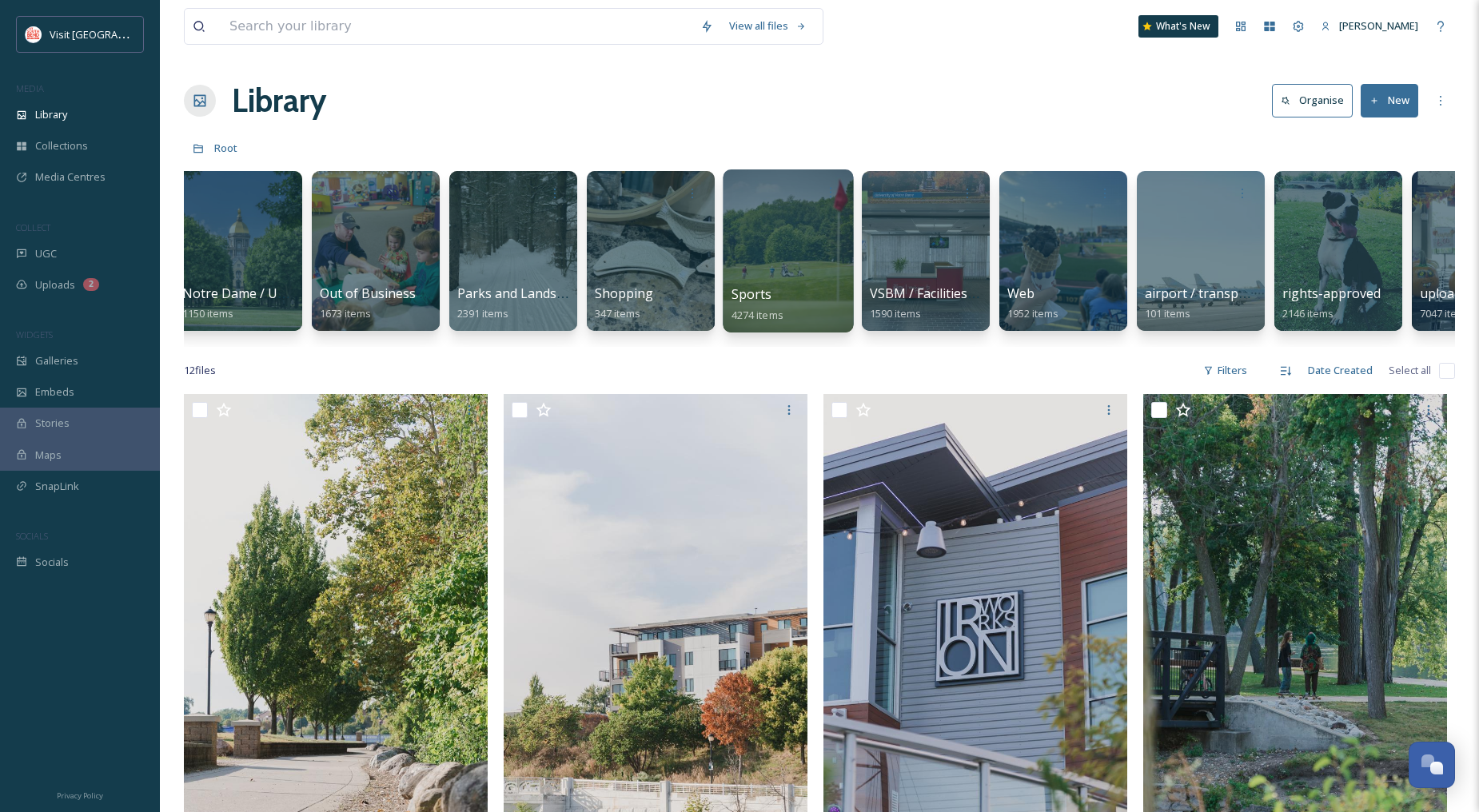
click at [782, 245] on div at bounding box center [788, 251] width 130 height 163
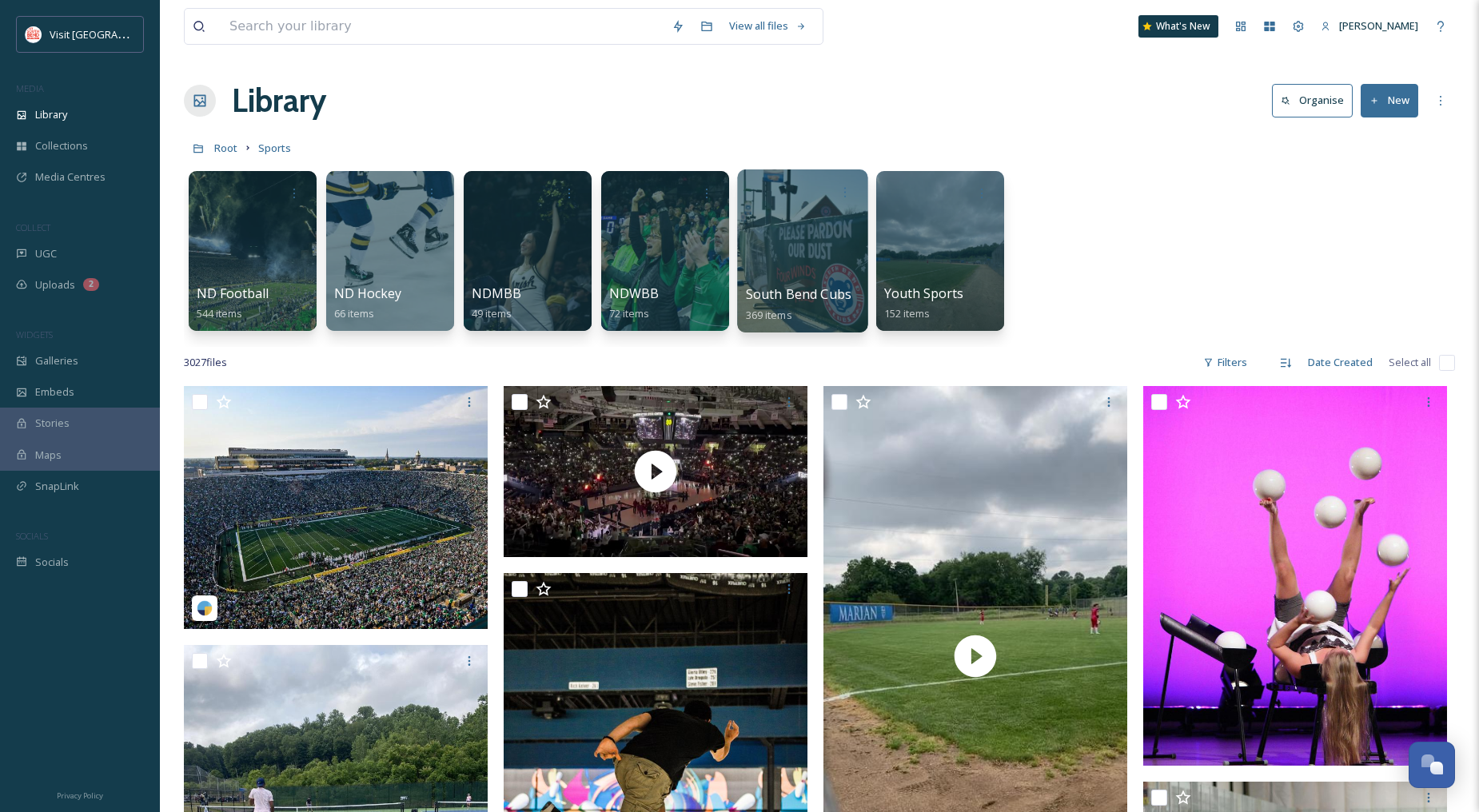
click at [820, 204] on div at bounding box center [803, 192] width 114 height 30
click at [825, 237] on div at bounding box center [803, 251] width 130 height 163
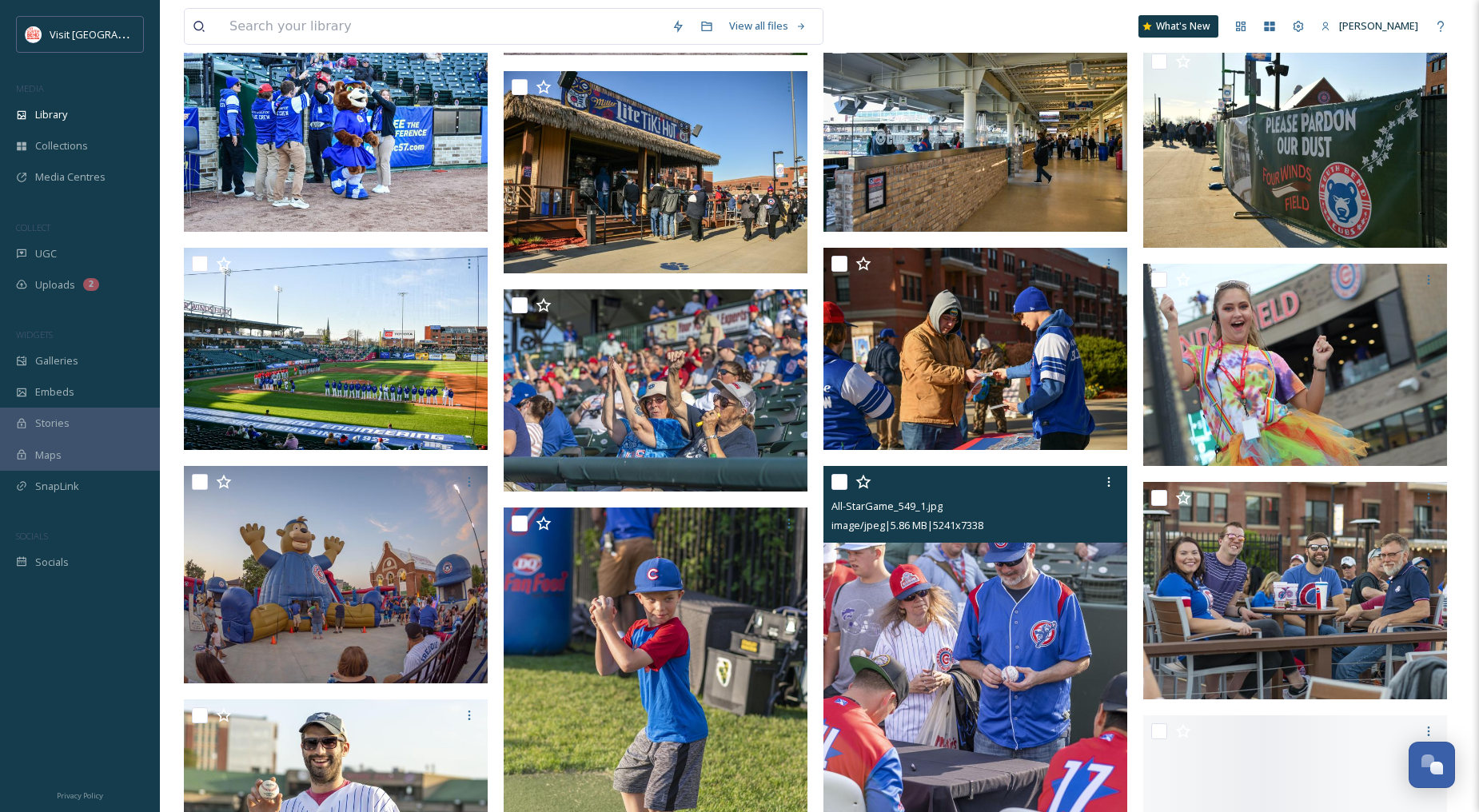
scroll to position [1332, 0]
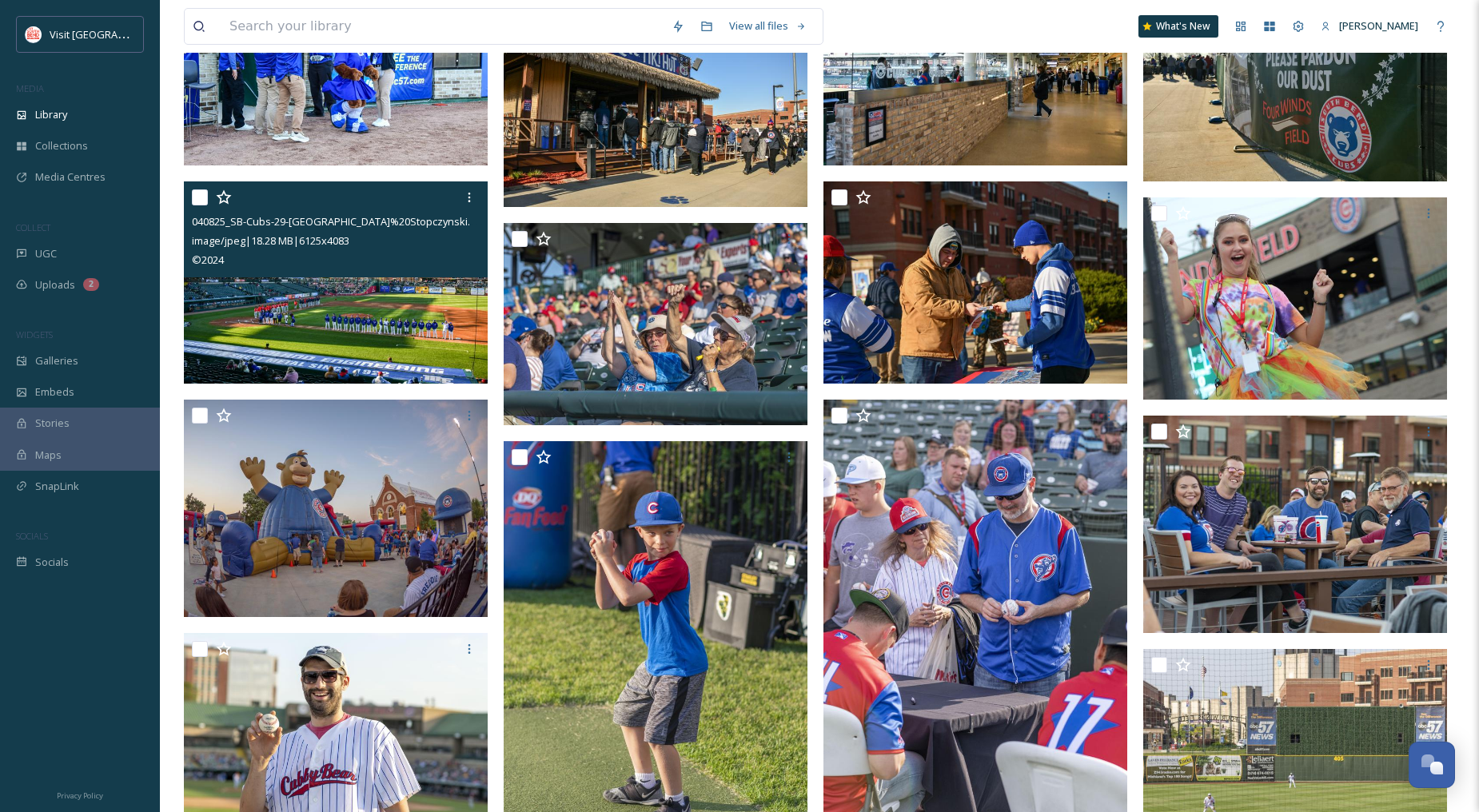
click at [418, 336] on img at bounding box center [336, 283] width 304 height 203
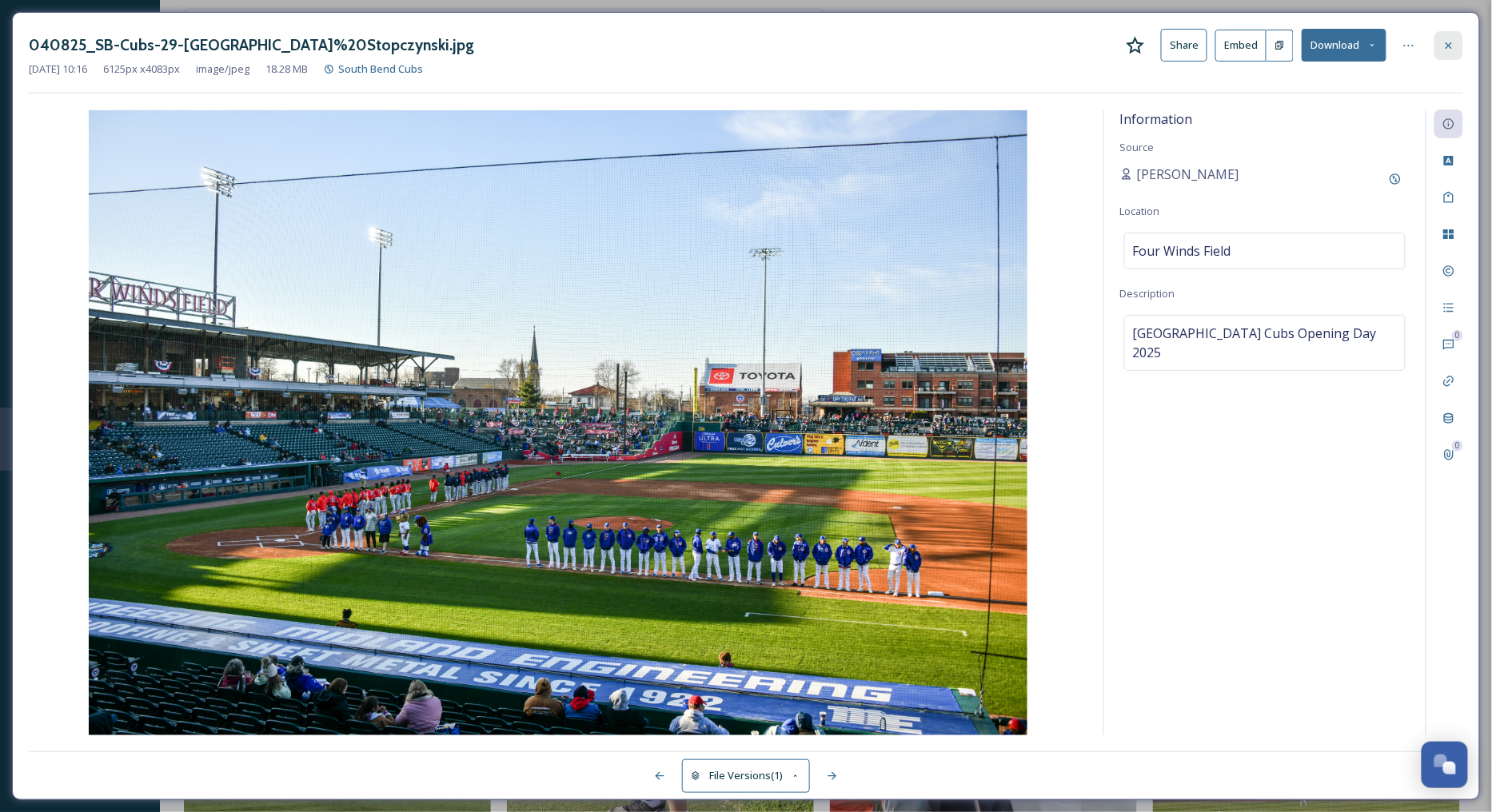
click at [1350, 45] on icon at bounding box center [1448, 45] width 12 height 12
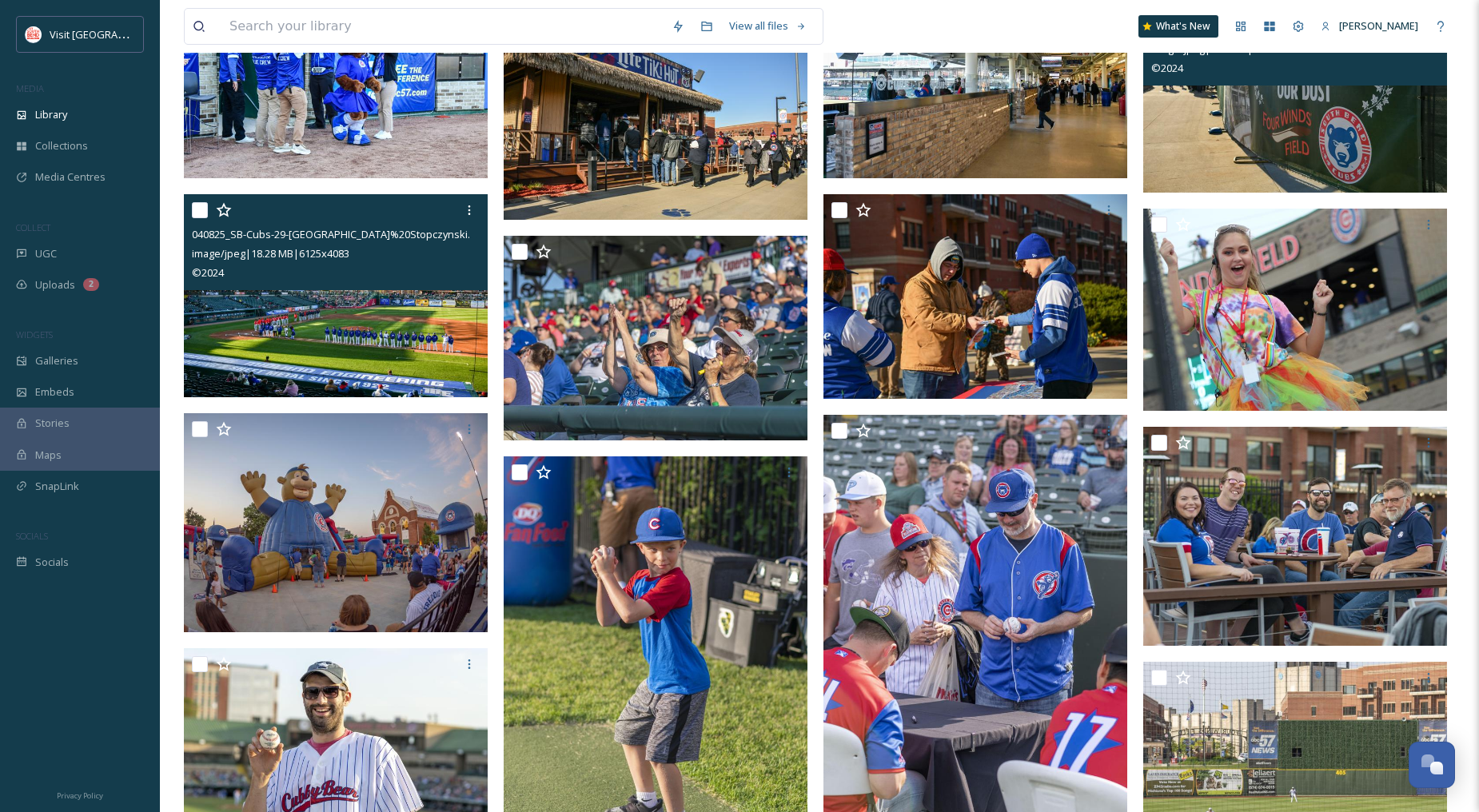
click at [1310, 113] on img at bounding box center [1295, 91] width 304 height 203
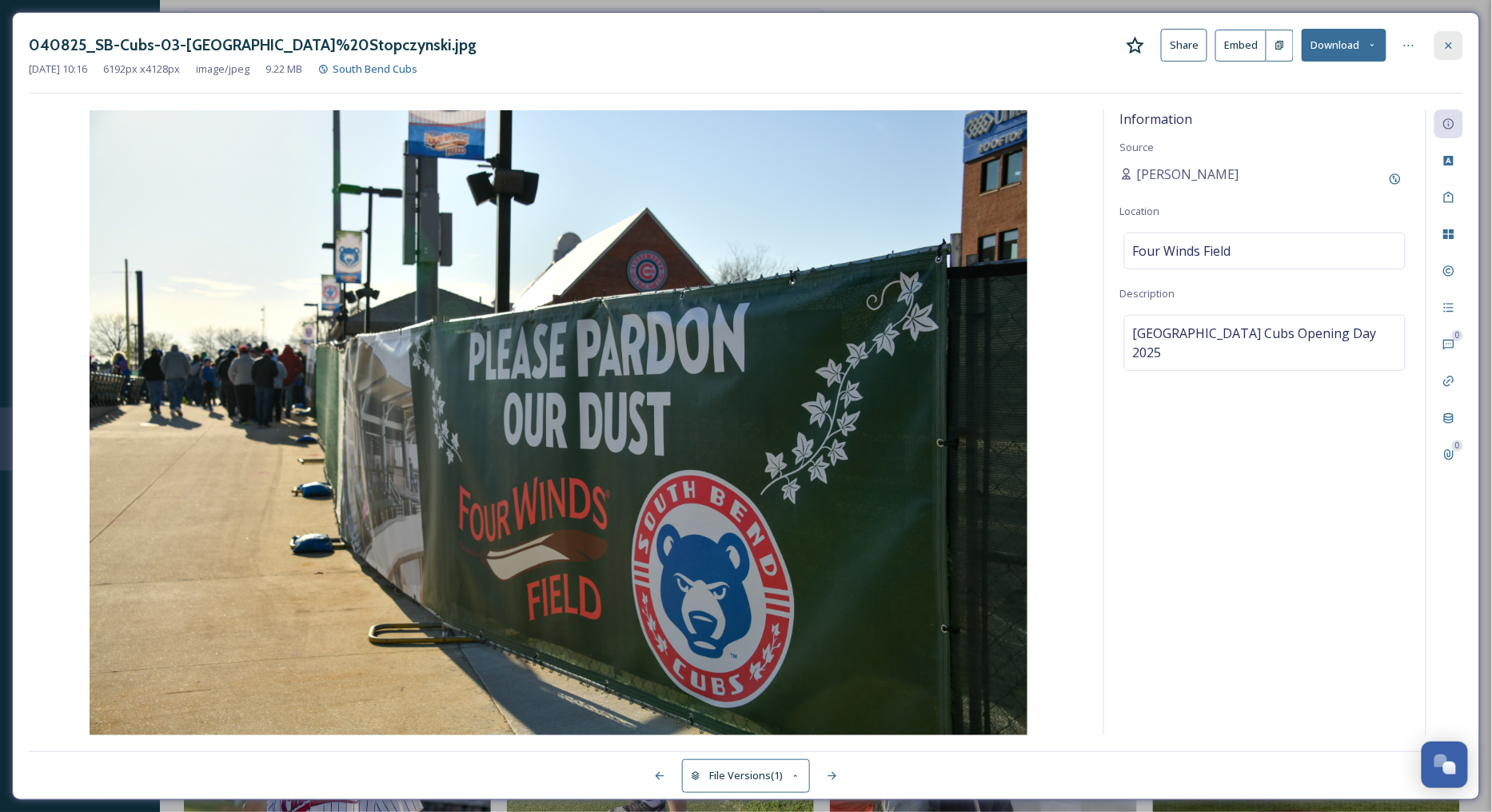
click at [1350, 41] on icon at bounding box center [1448, 45] width 12 height 12
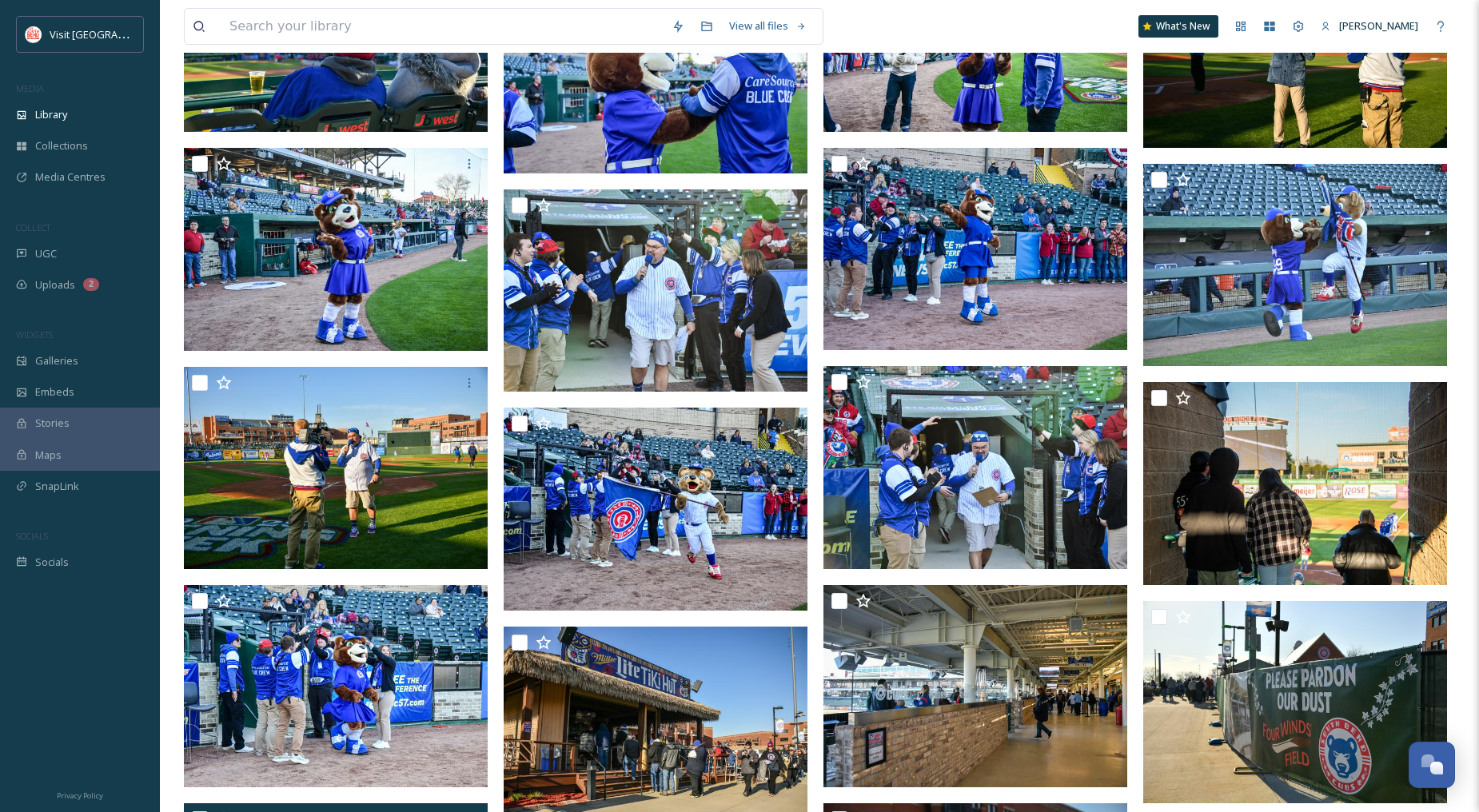
scroll to position [1243, 0]
